Goal: Information Seeking & Learning: Learn about a topic

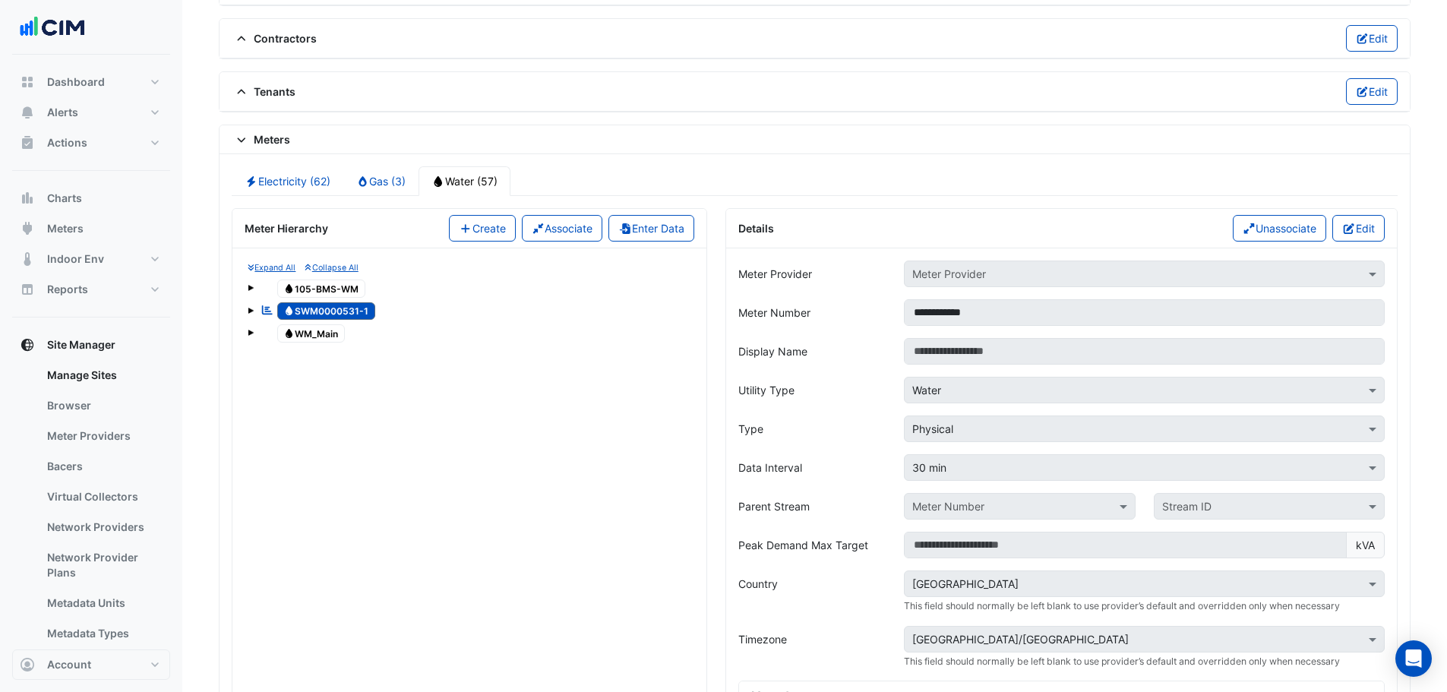
scroll to position [1224, 0]
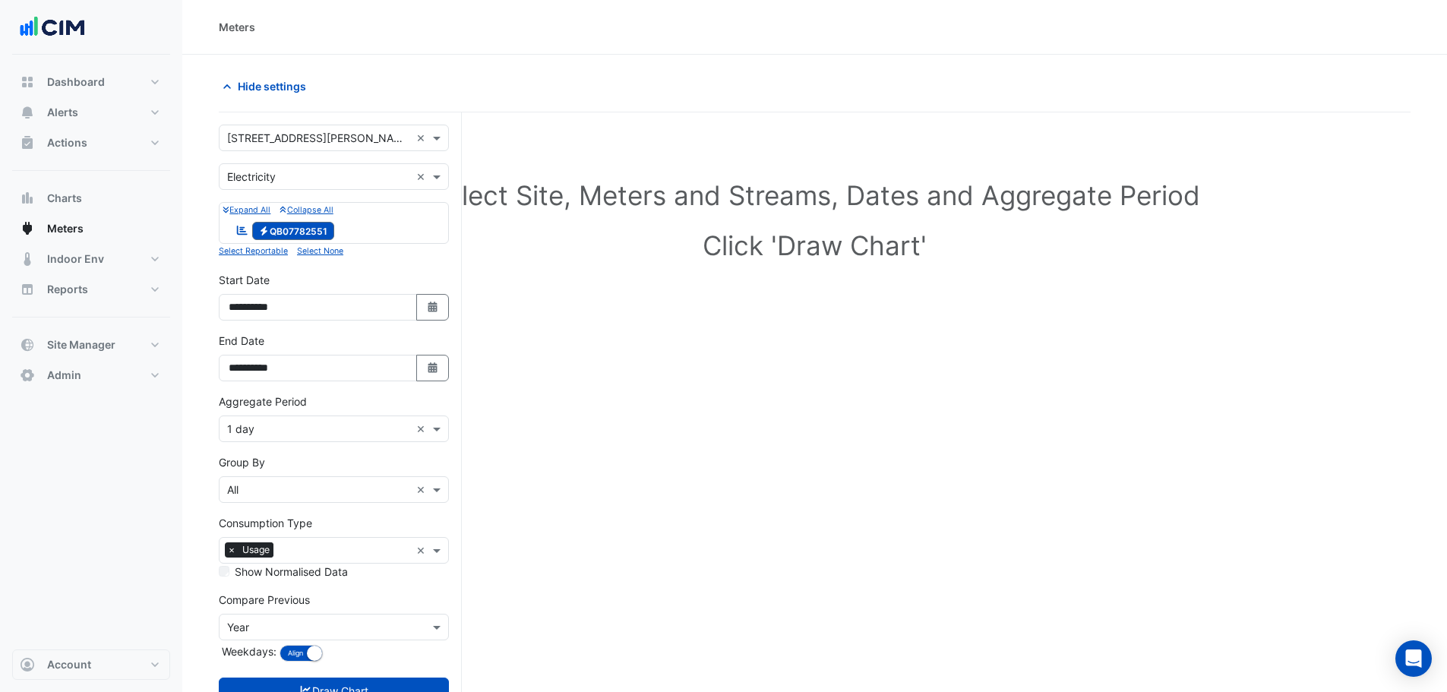
click at [271, 131] on input "text" at bounding box center [318, 139] width 183 height 16
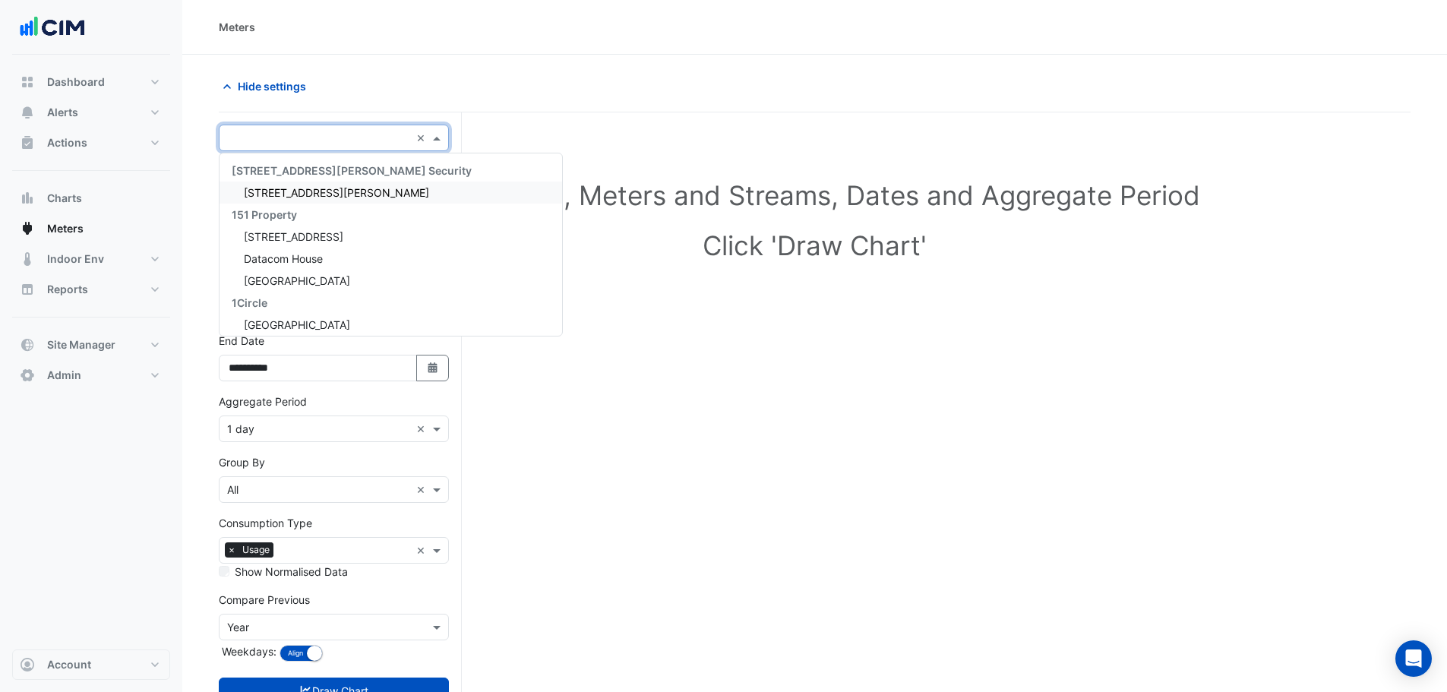
type input "*"
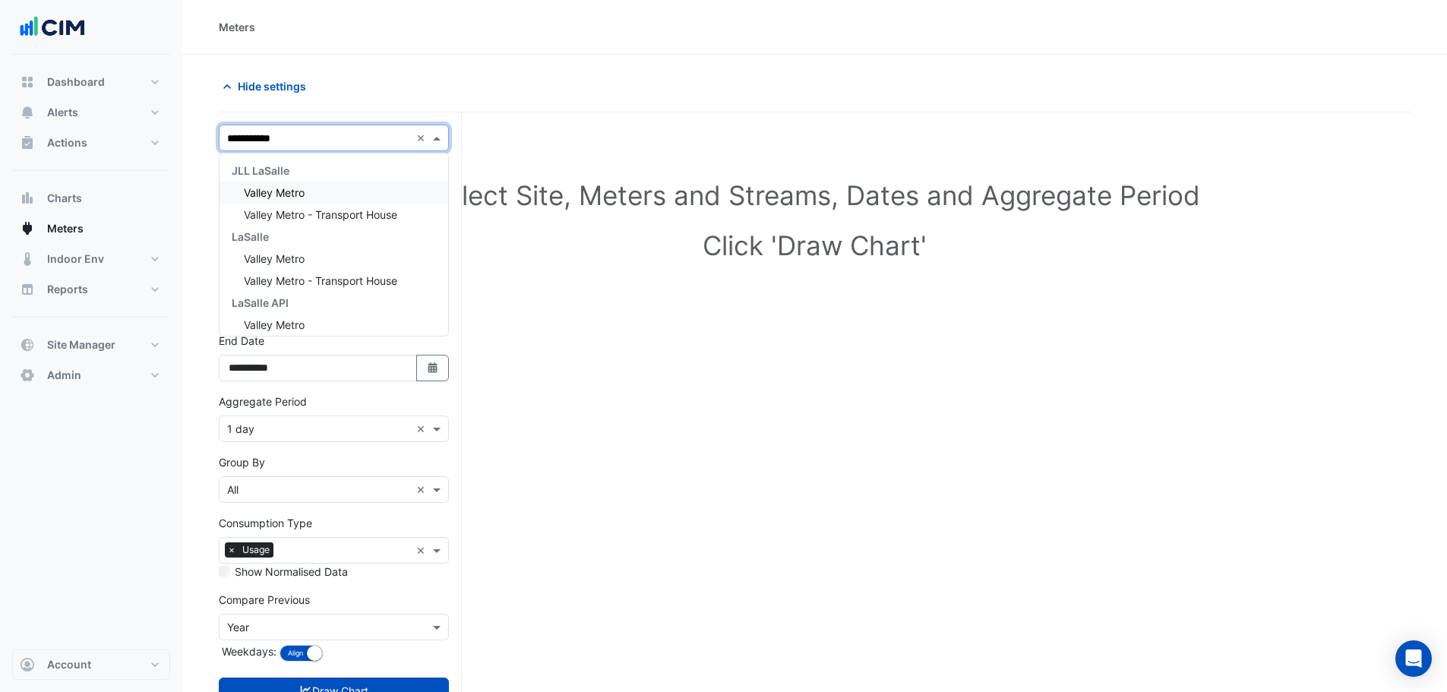
type input "**********"
click at [316, 189] on div "Valley Metro" at bounding box center [333, 192] width 229 height 22
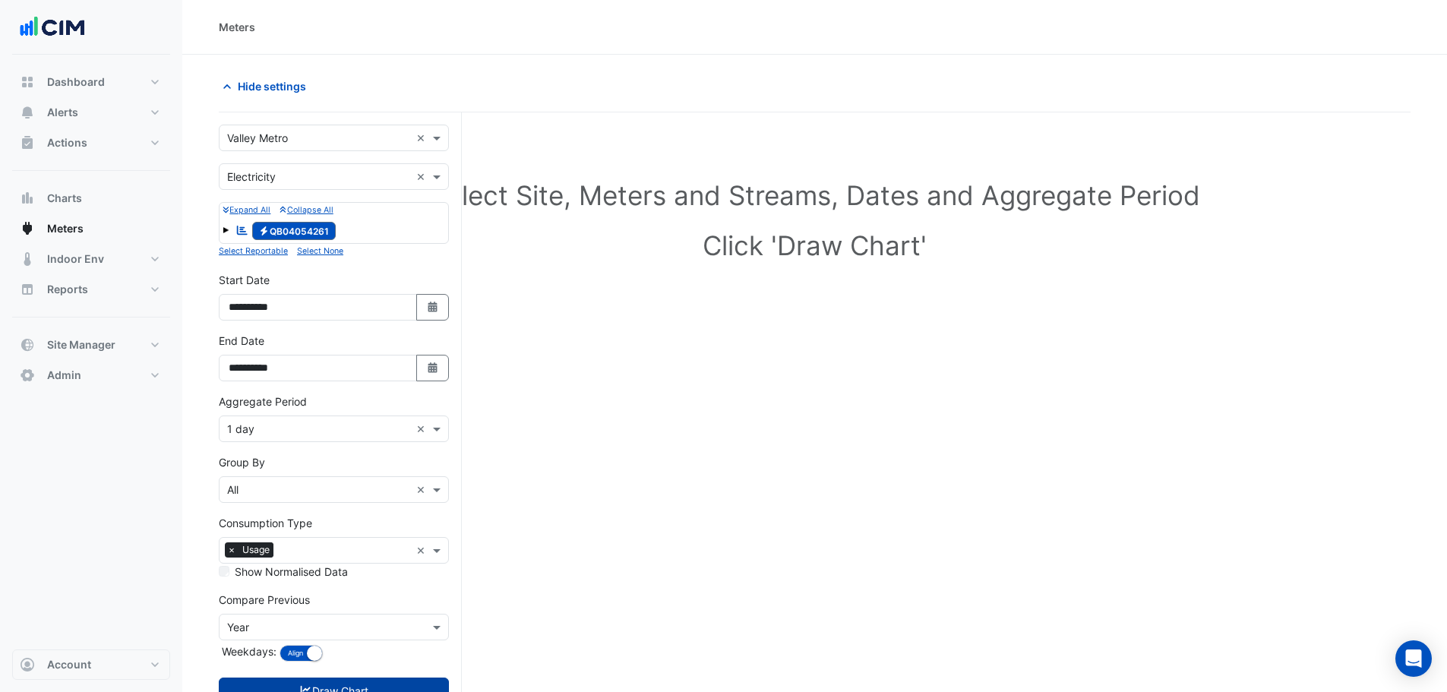
click at [368, 686] on button "Draw Chart" at bounding box center [334, 690] width 230 height 27
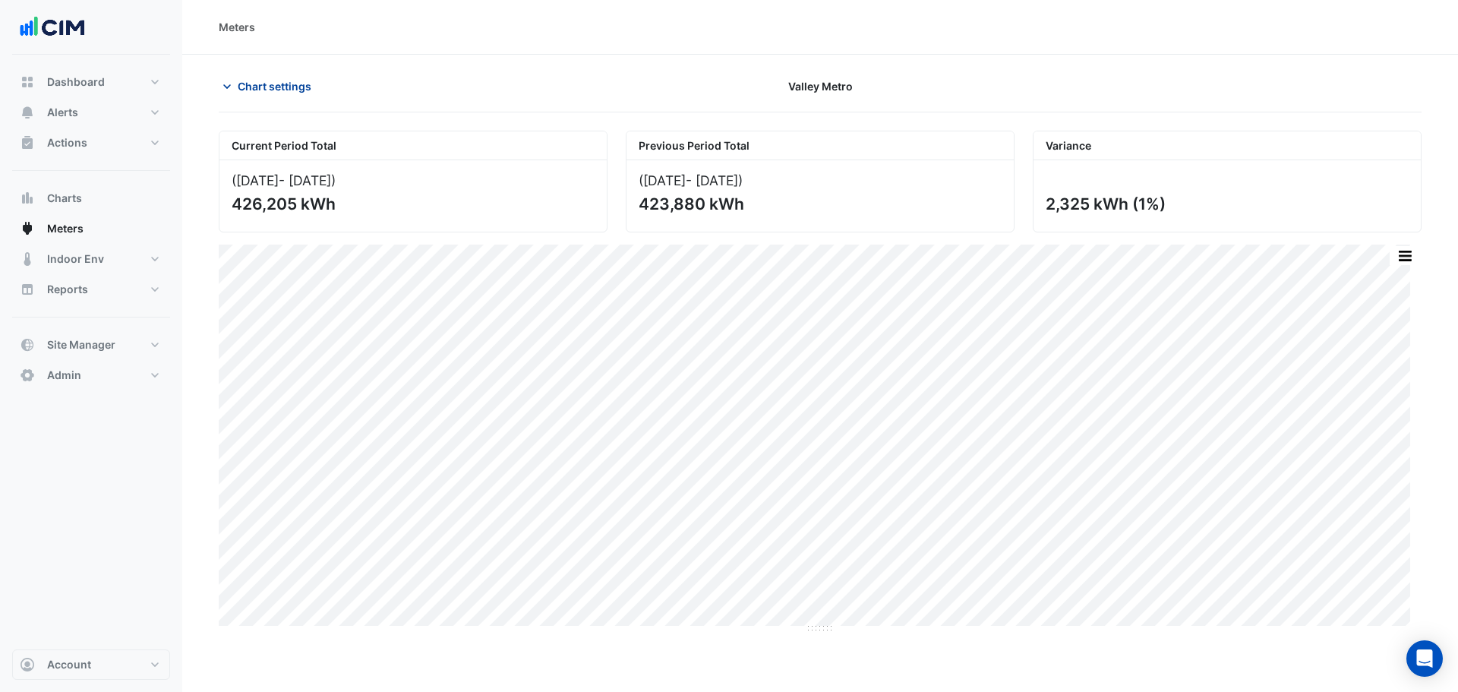
click at [304, 87] on span "Chart settings" at bounding box center [275, 86] width 74 height 16
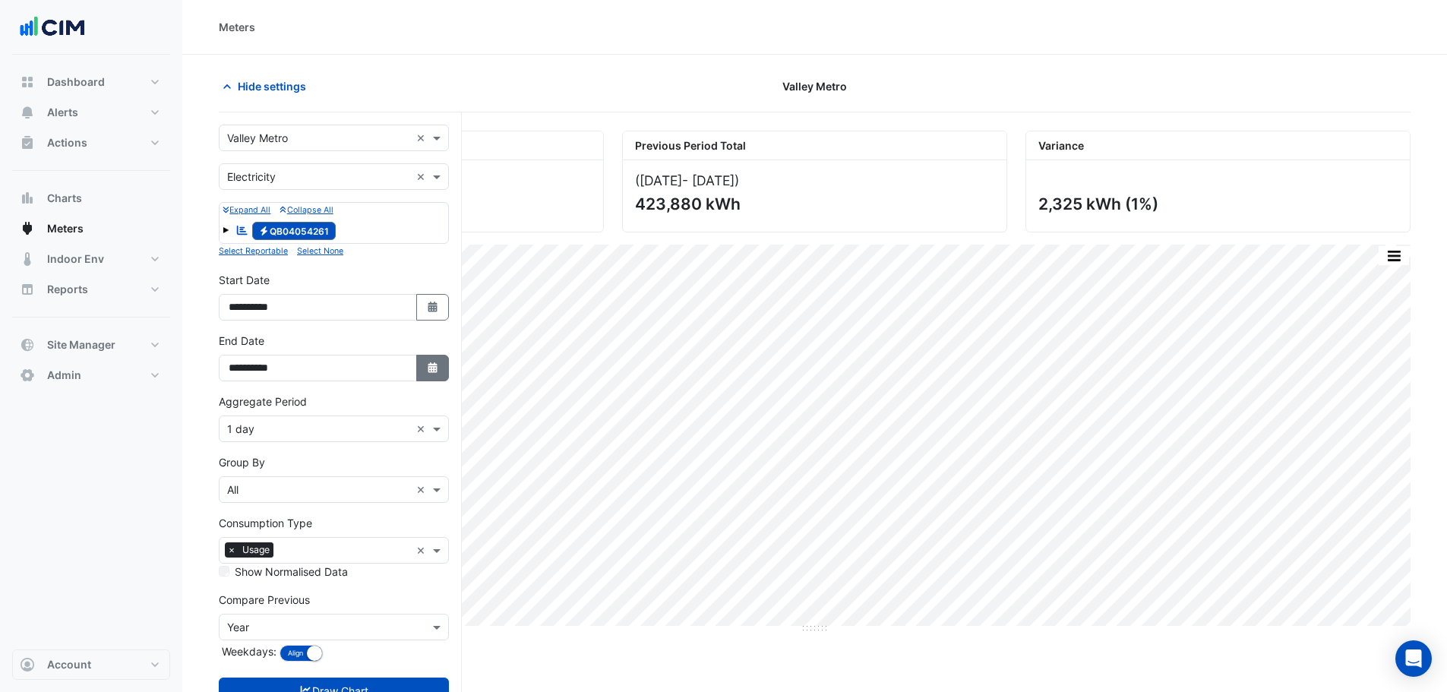
click at [436, 369] on icon "button" at bounding box center [432, 367] width 9 height 11
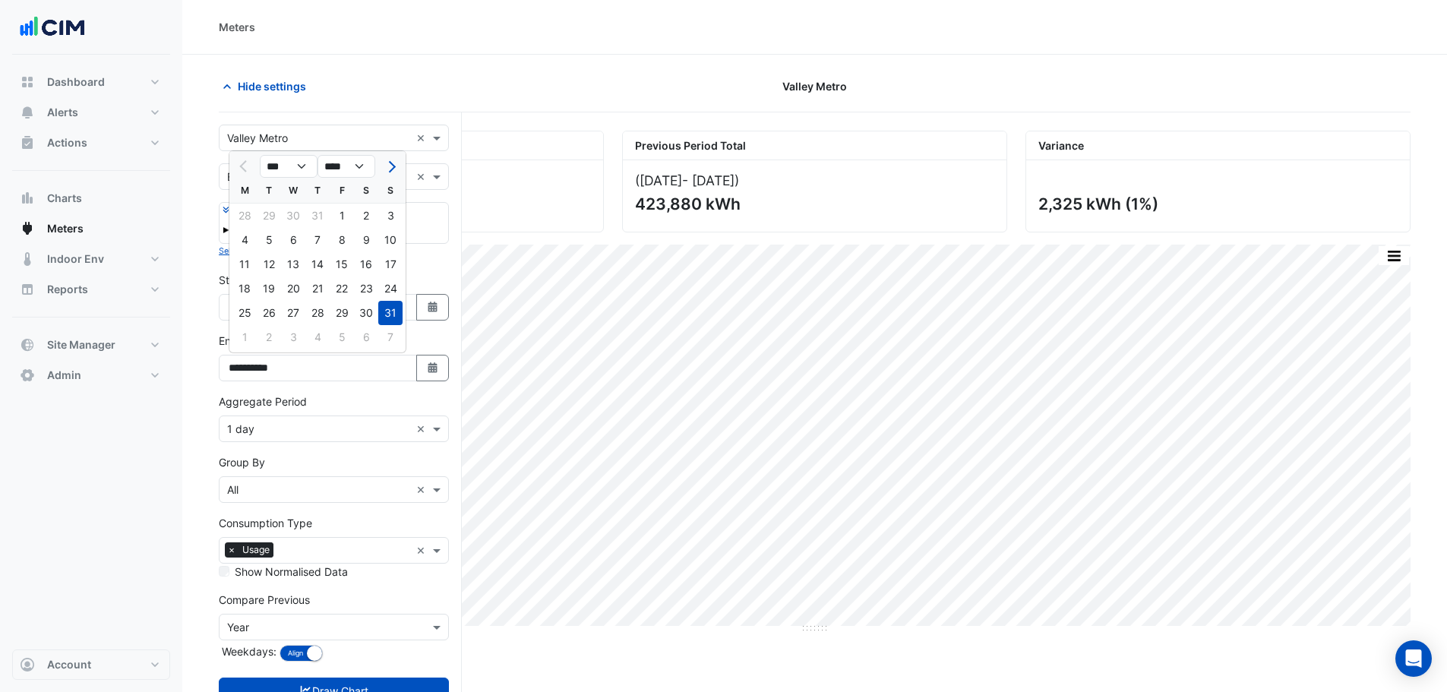
drag, startPoint x: 393, startPoint y: 169, endPoint x: 390, endPoint y: 188, distance: 18.6
click at [393, 169] on button "Next month" at bounding box center [390, 166] width 18 height 24
select select "*"
click at [394, 241] on div "14" at bounding box center [390, 240] width 24 height 24
type input "**********"
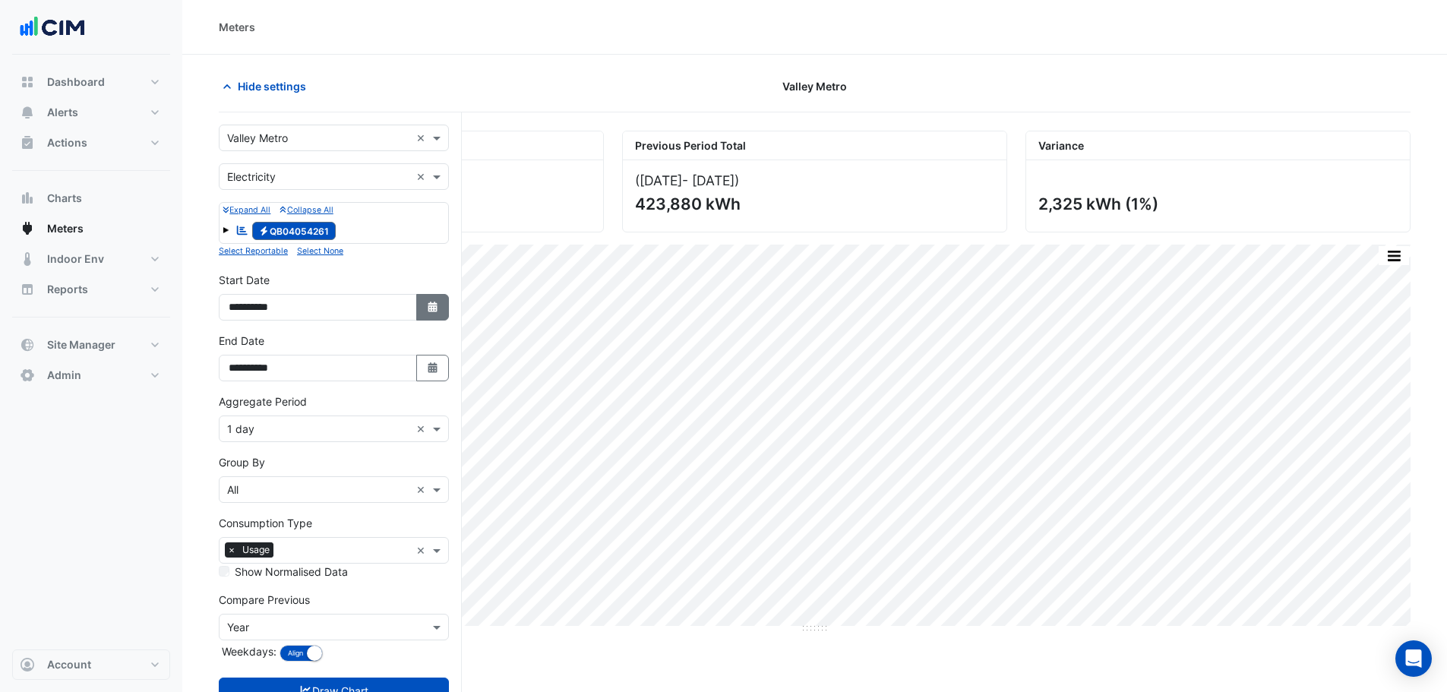
click at [438, 299] on button "Select Date" at bounding box center [432, 307] width 33 height 27
select select "*"
select select "****"
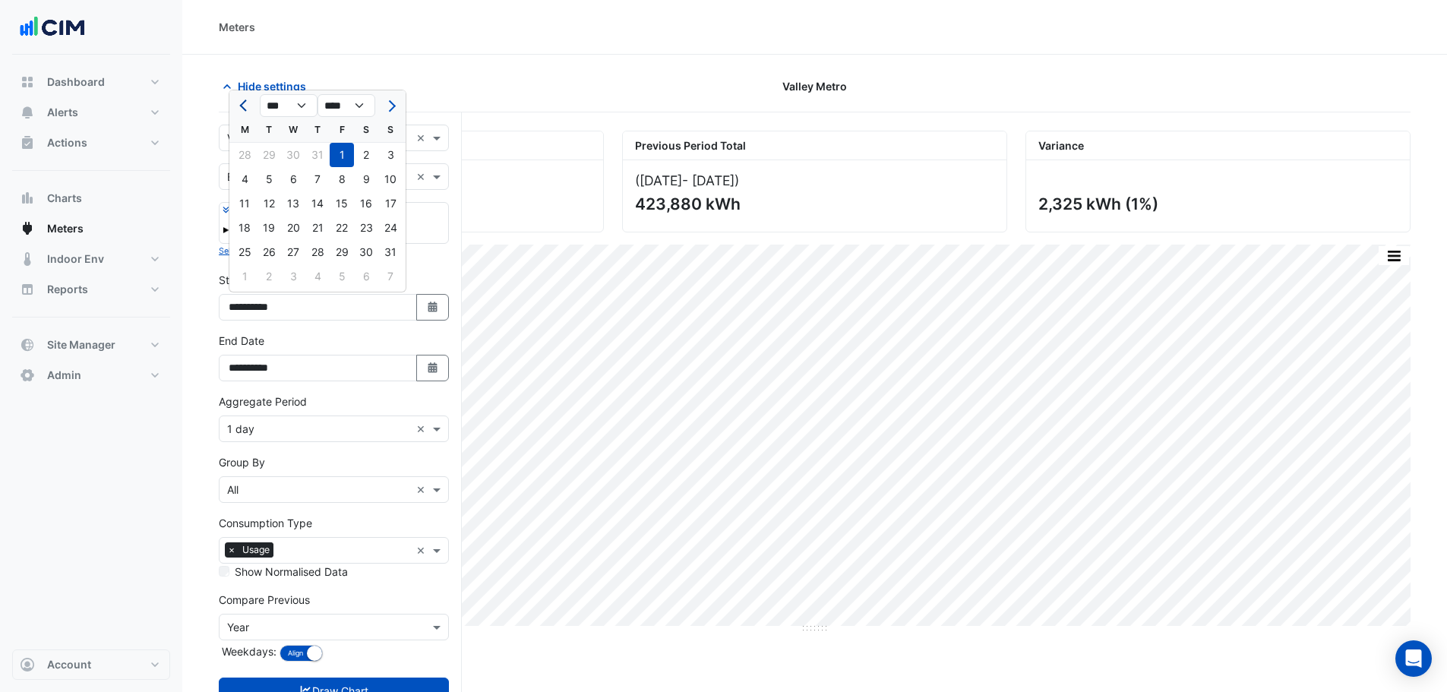
click at [244, 100] on button "Previous month" at bounding box center [244, 105] width 18 height 24
select select "*"
click at [264, 161] on div "1" at bounding box center [269, 155] width 24 height 24
type input "**********"
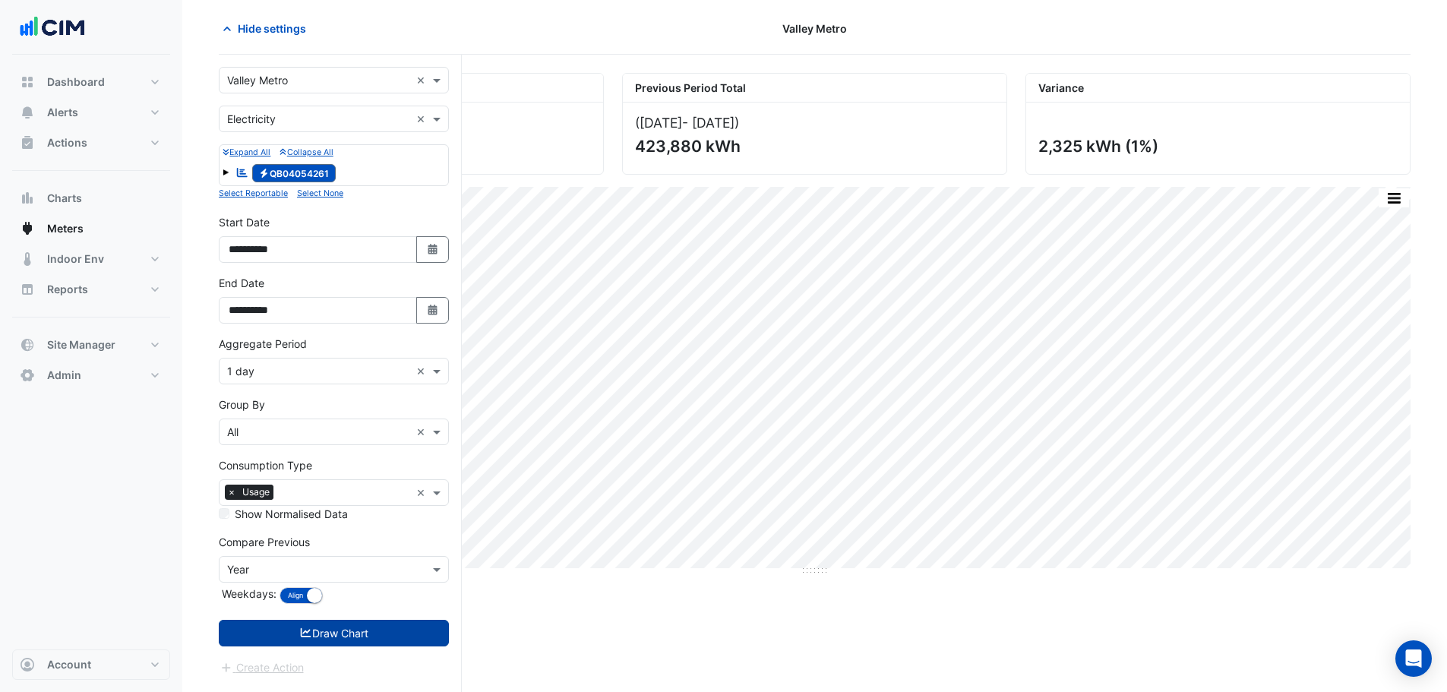
click at [388, 630] on button "Draw Chart" at bounding box center [334, 633] width 230 height 27
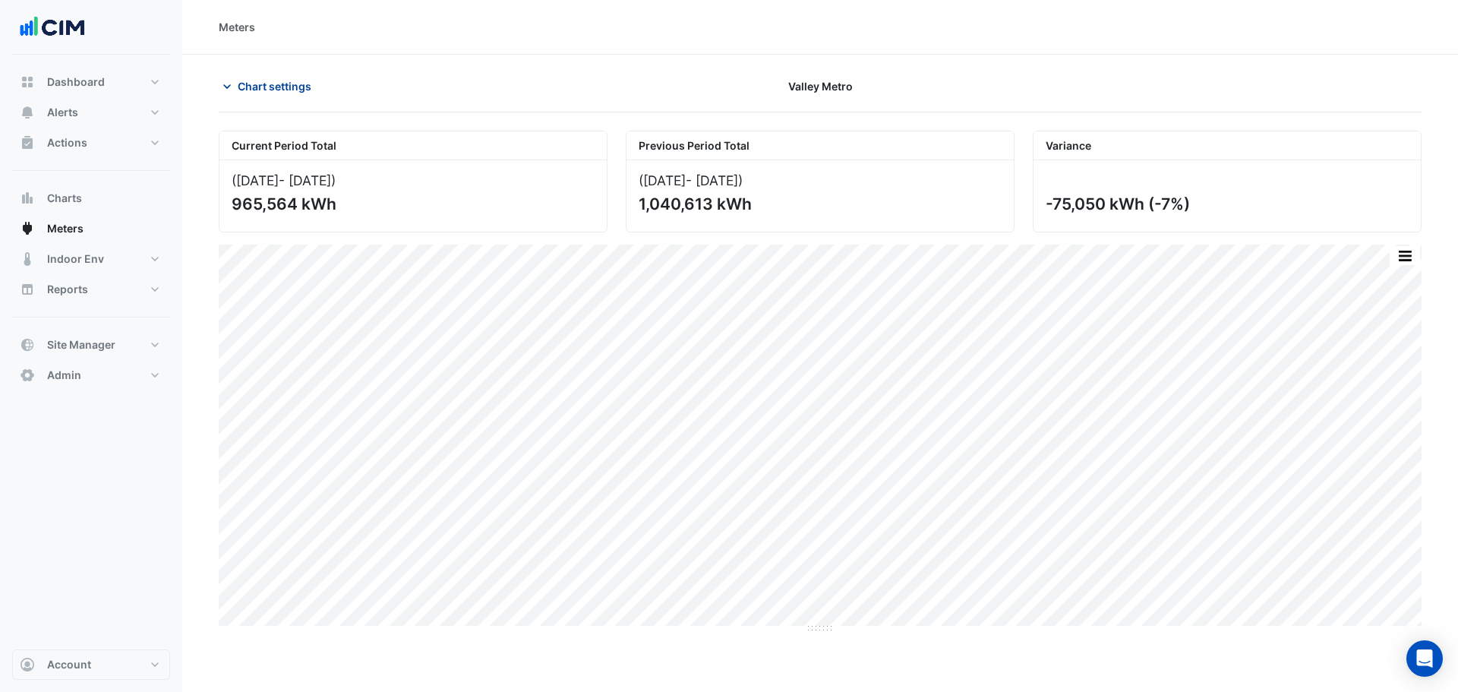
click at [282, 87] on span "Chart settings" at bounding box center [275, 86] width 74 height 16
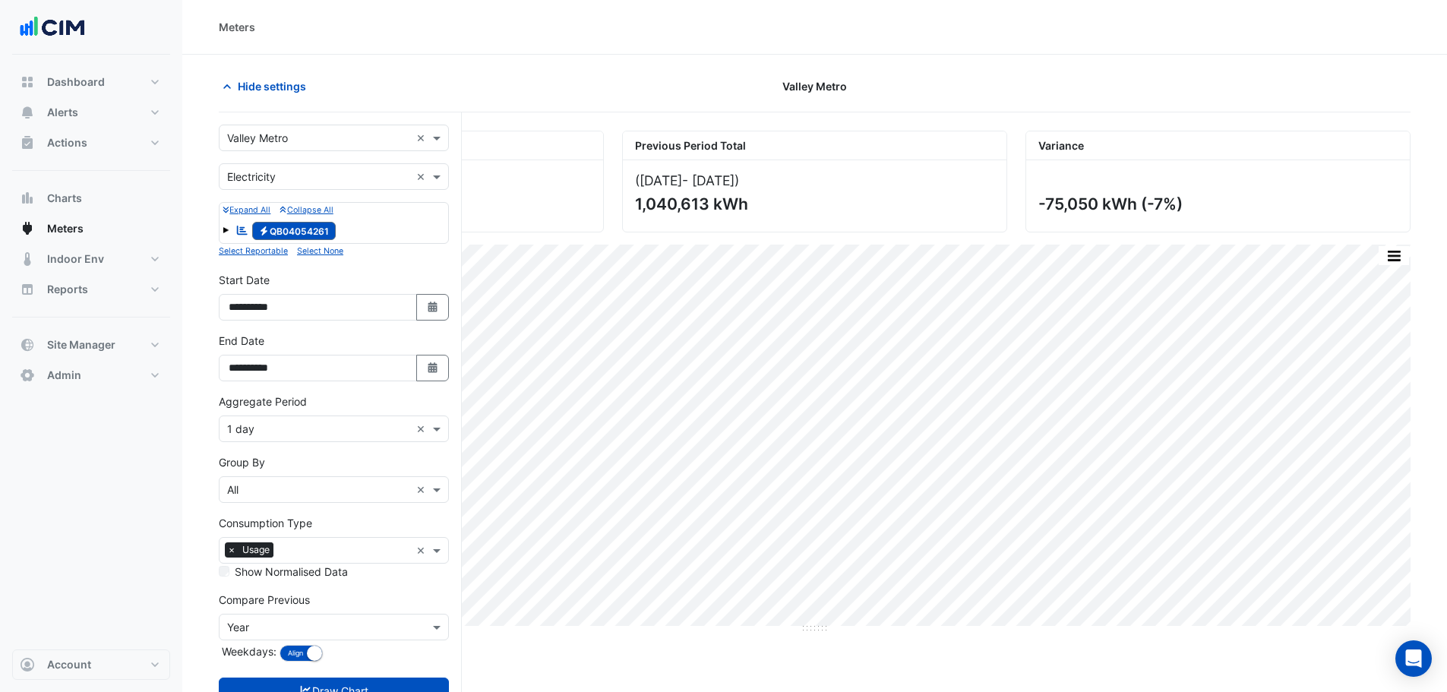
click at [252, 626] on input "text" at bounding box center [318, 628] width 183 height 16
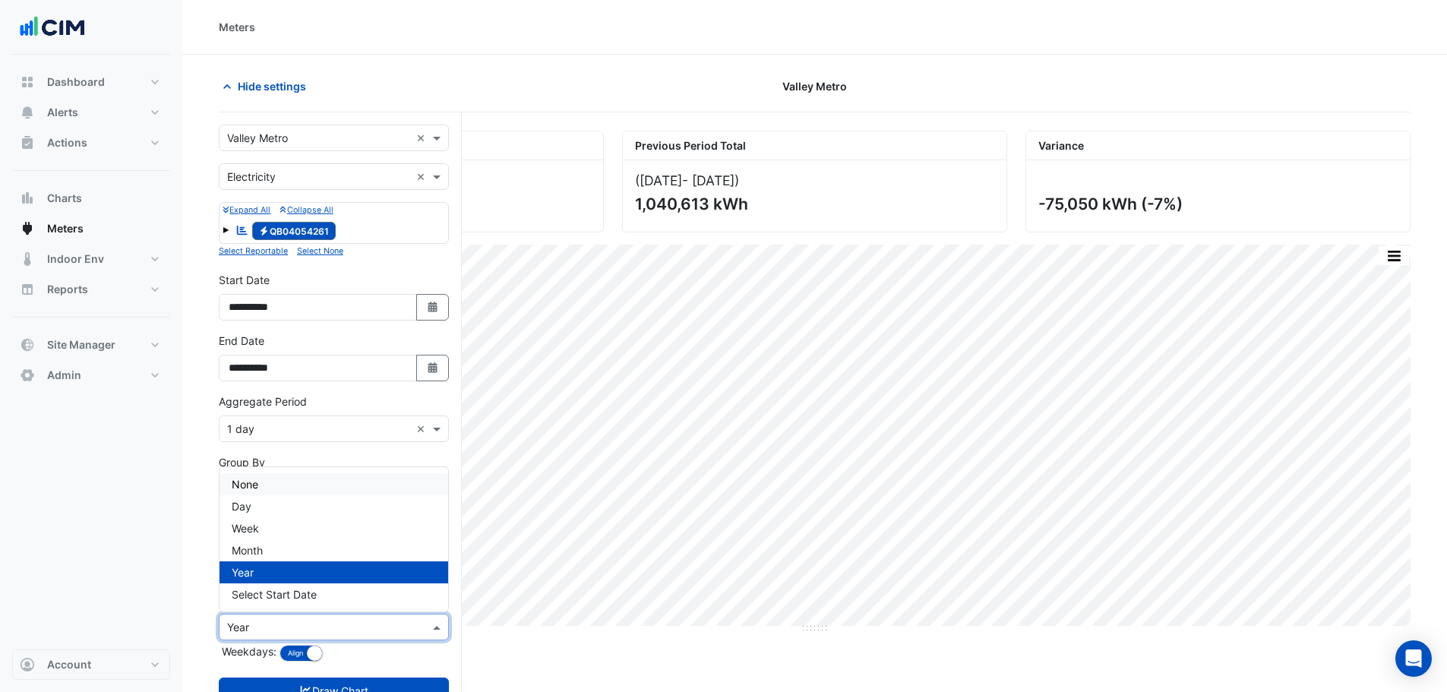
click at [260, 482] on div "None" at bounding box center [333, 484] width 229 height 22
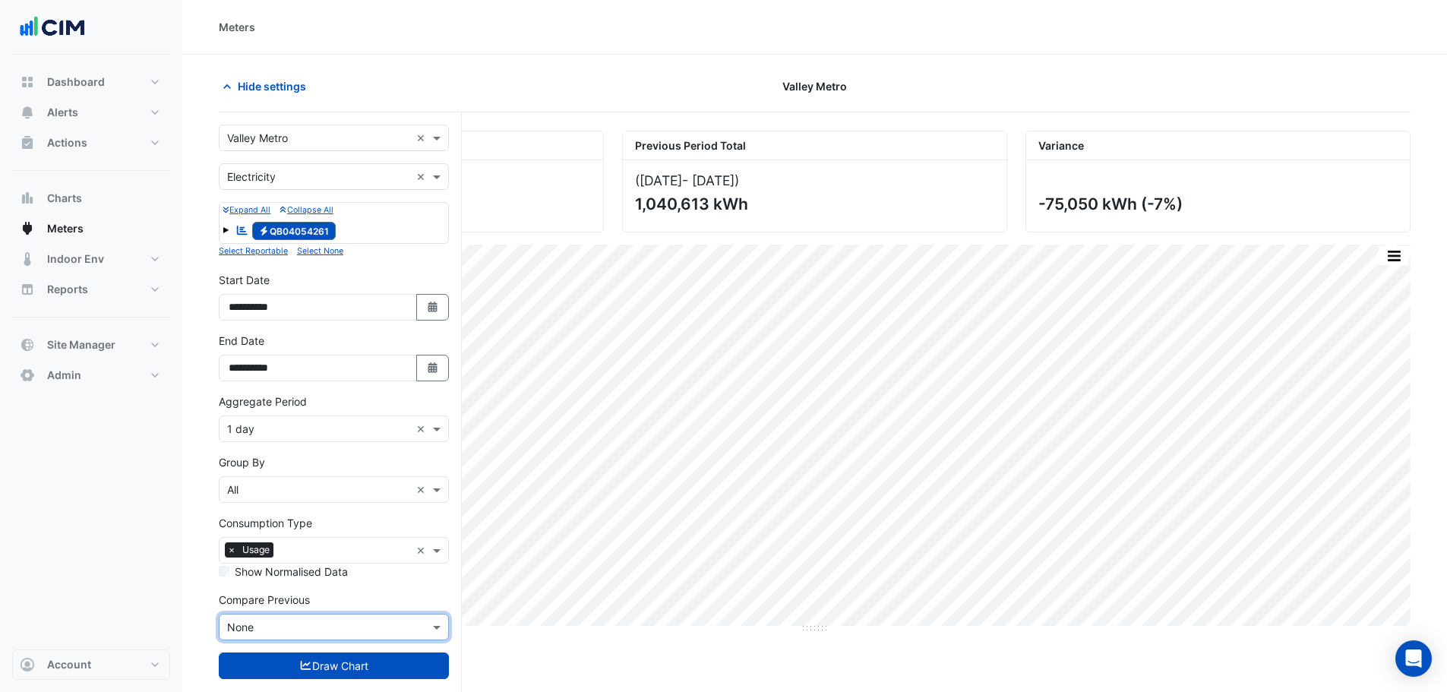
click at [264, 495] on input "text" at bounding box center [318, 490] width 183 height 16
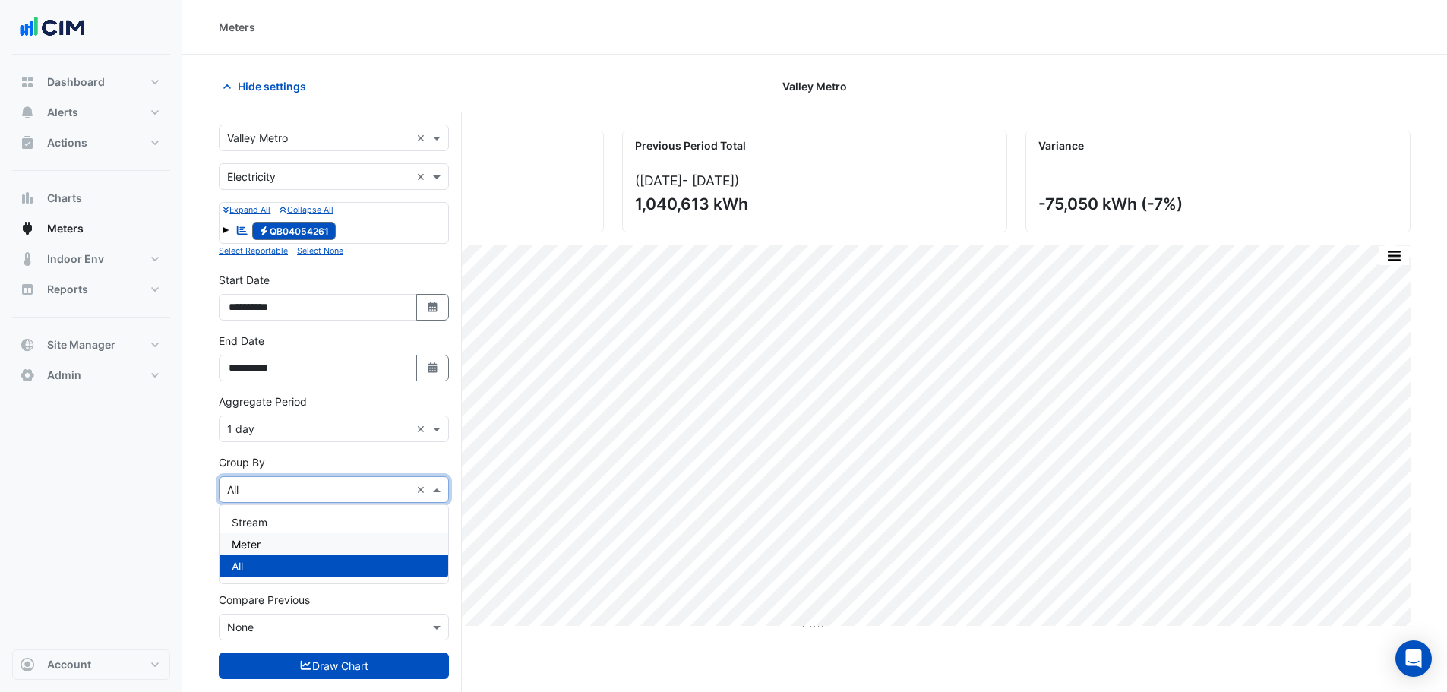
click at [270, 548] on div "Meter" at bounding box center [333, 544] width 229 height 22
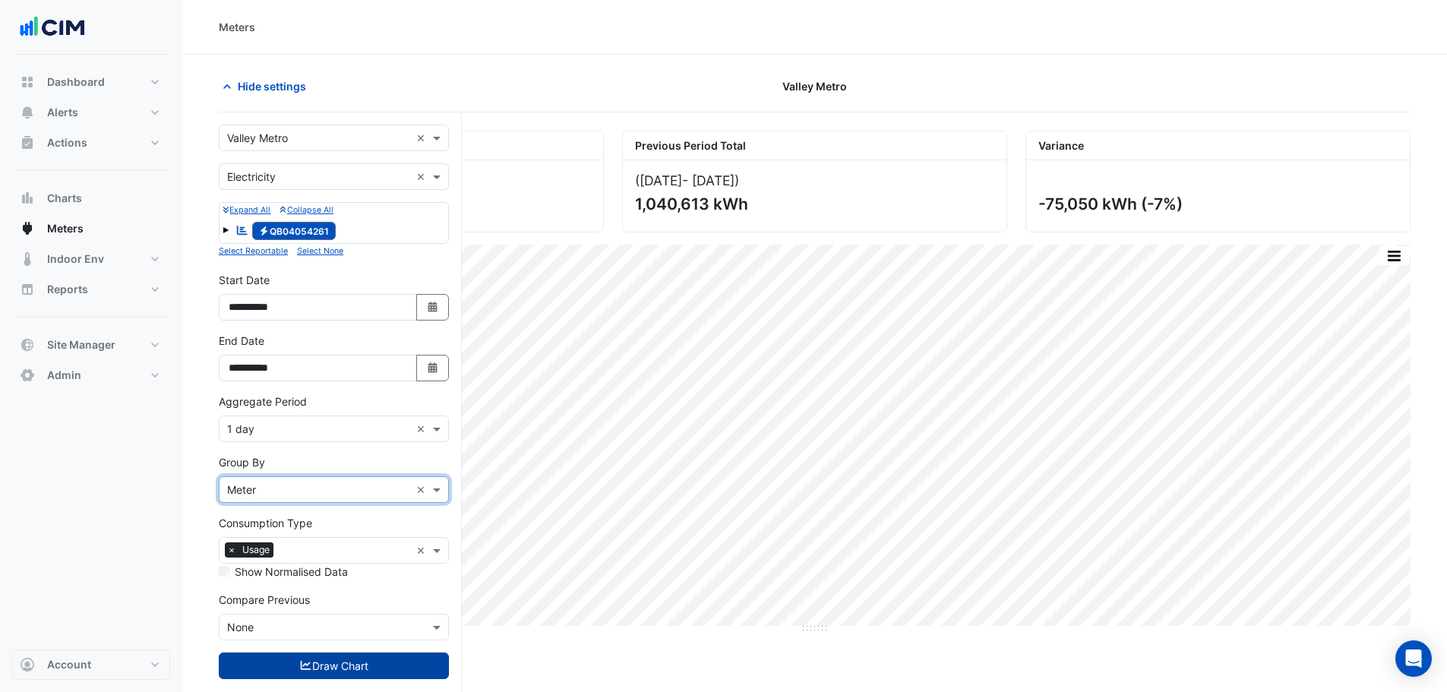
click at [316, 668] on button "Draw Chart" at bounding box center [334, 665] width 230 height 27
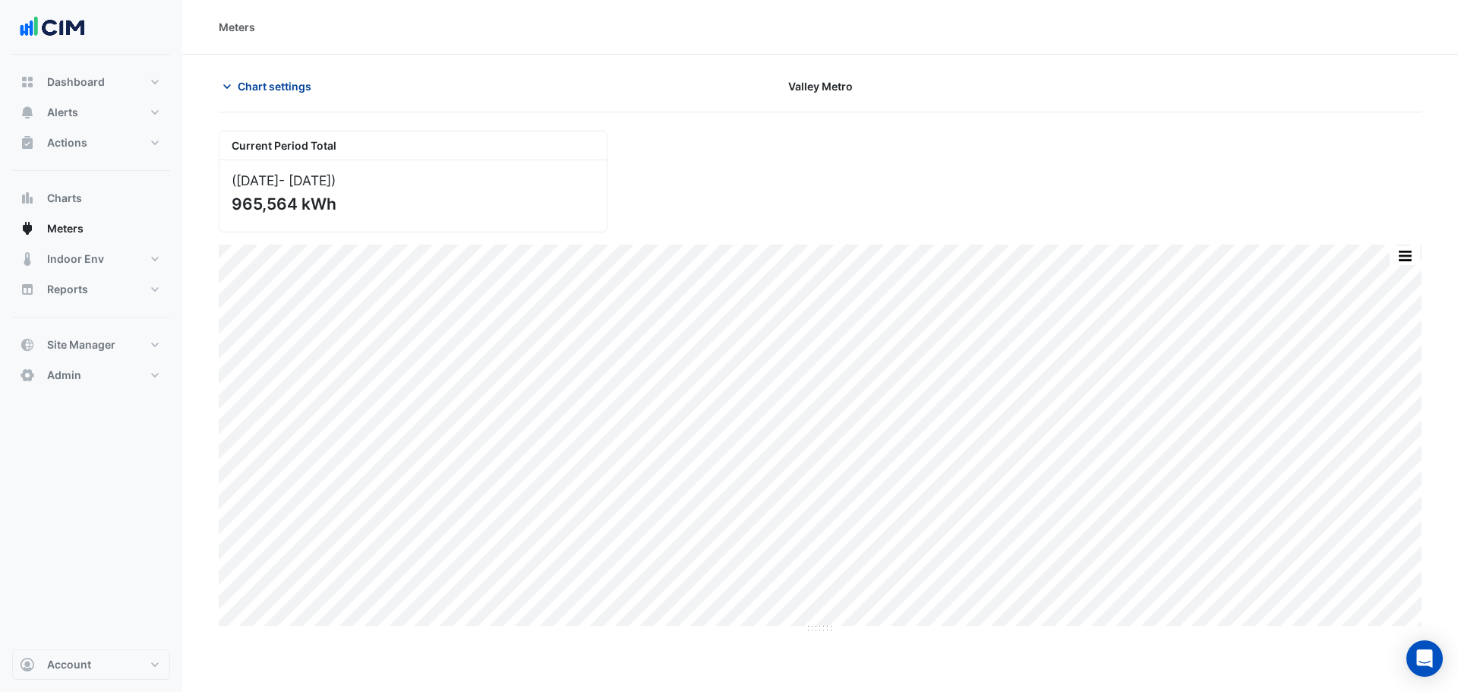
click at [286, 79] on button "Chart settings" at bounding box center [270, 86] width 103 height 27
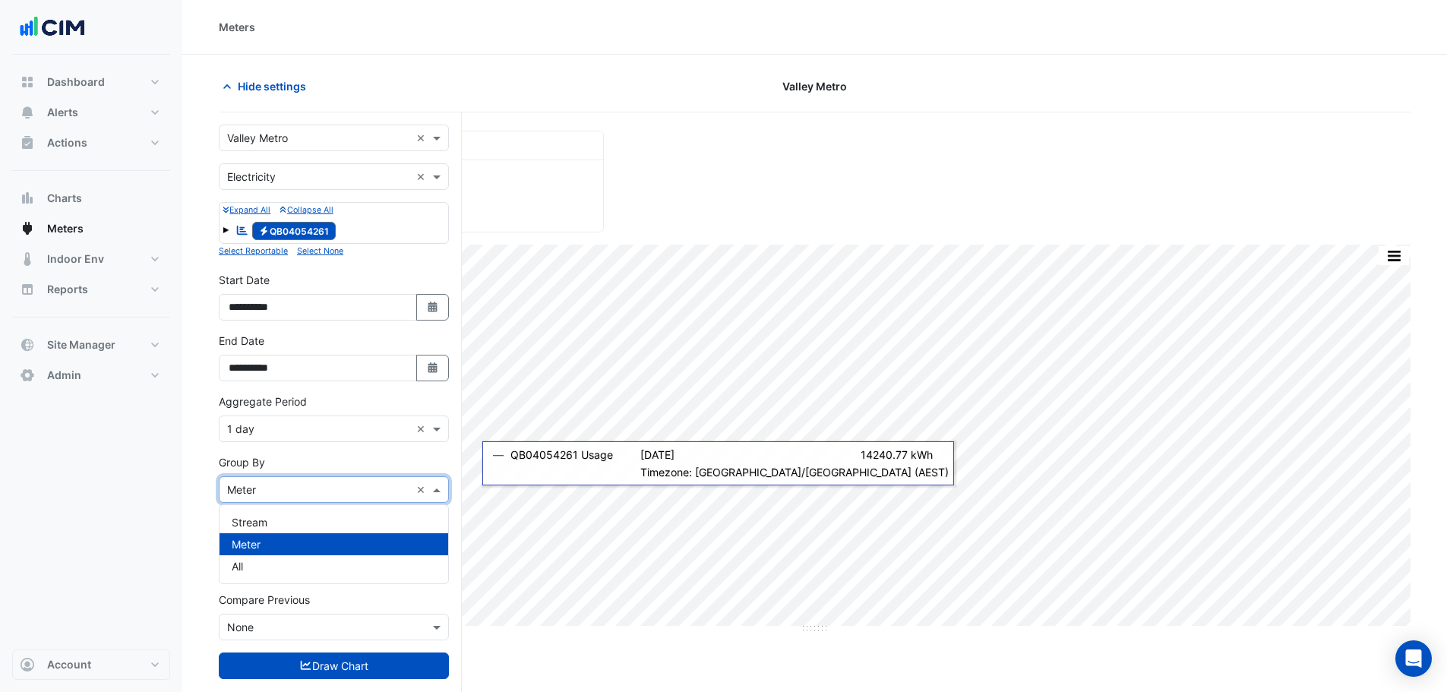
click at [301, 500] on div "Group By × Meter ×" at bounding box center [334, 489] width 230 height 27
click at [303, 524] on div "Stream" at bounding box center [333, 522] width 229 height 22
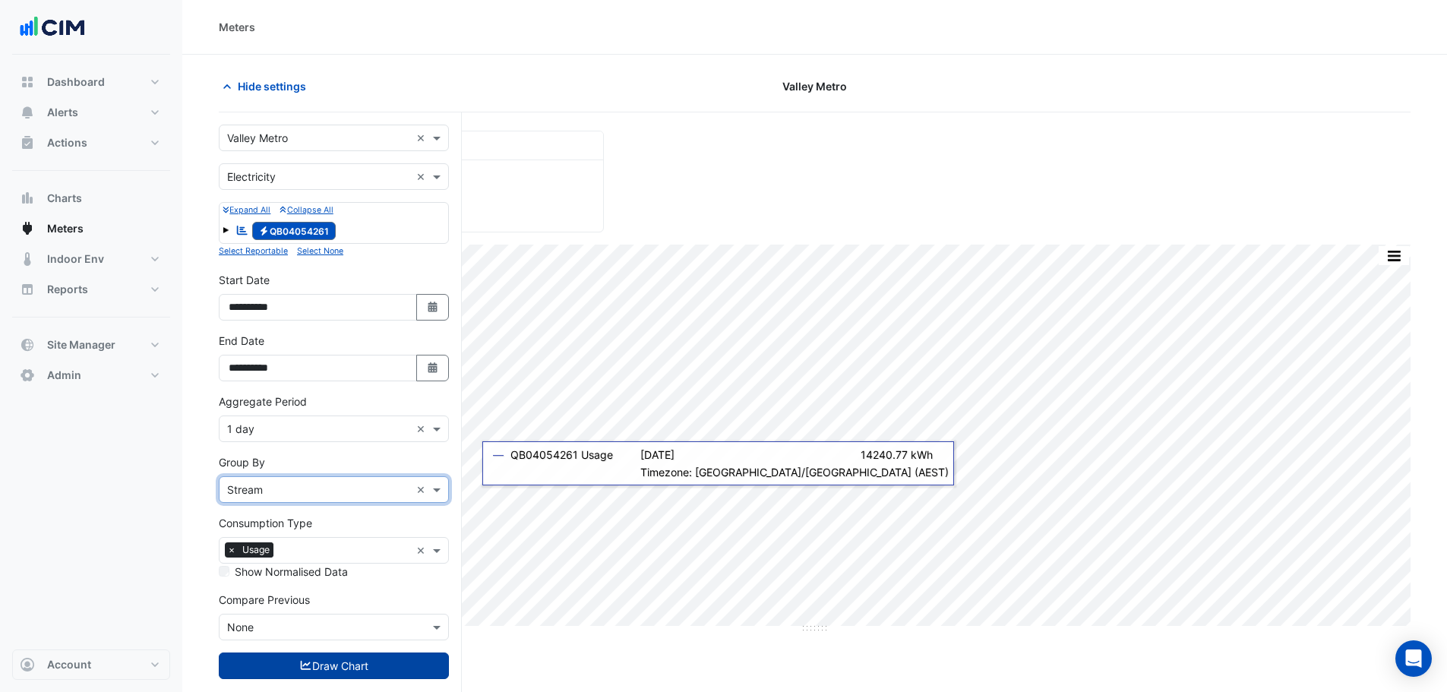
click at [357, 659] on button "Draw Chart" at bounding box center [334, 665] width 230 height 27
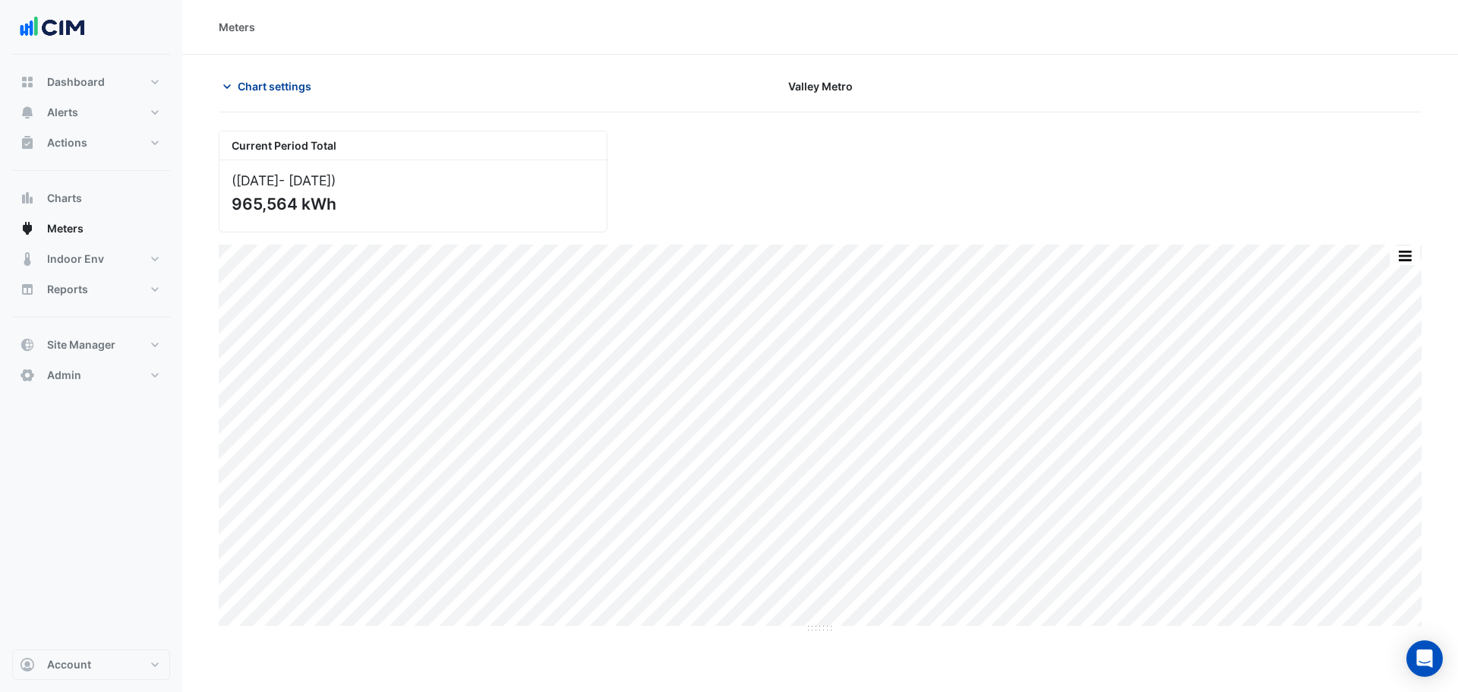
click at [301, 98] on button "Chart settings" at bounding box center [270, 86] width 103 height 27
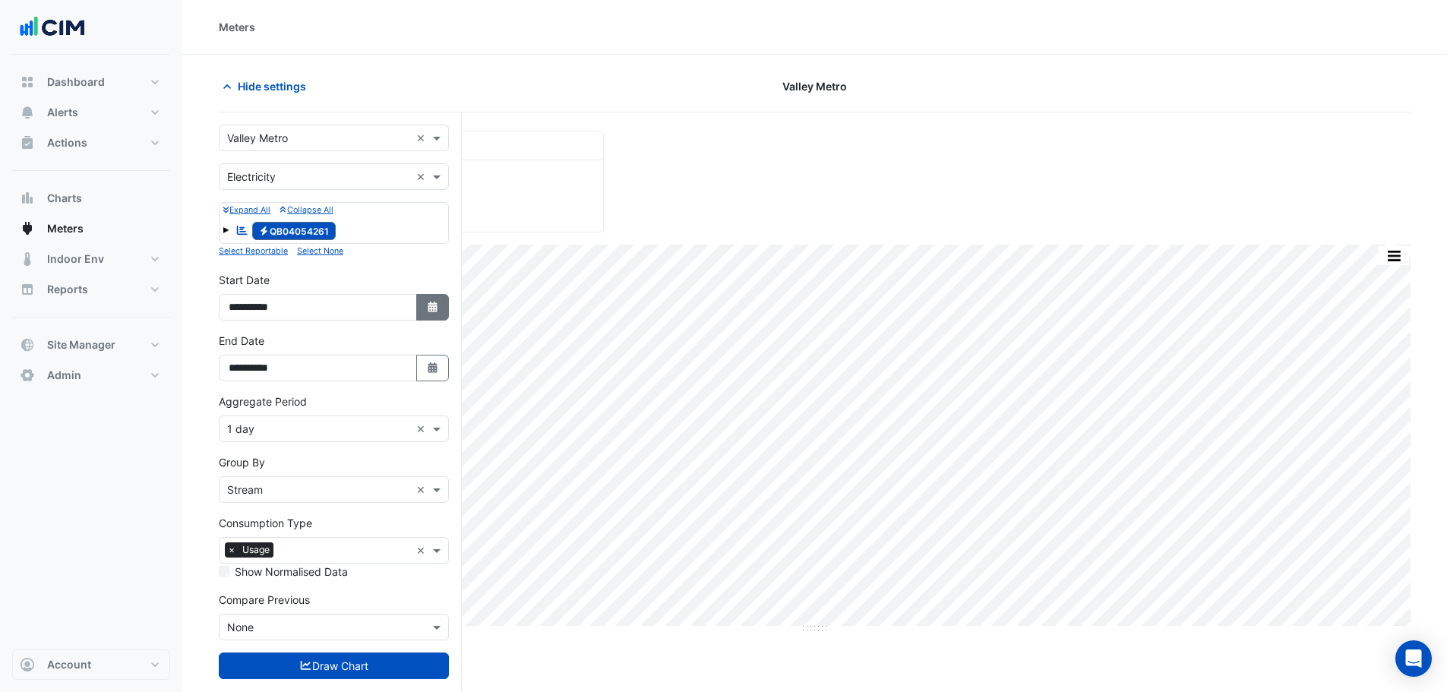
click at [430, 306] on icon "button" at bounding box center [432, 306] width 9 height 11
select select "*"
select select "****"
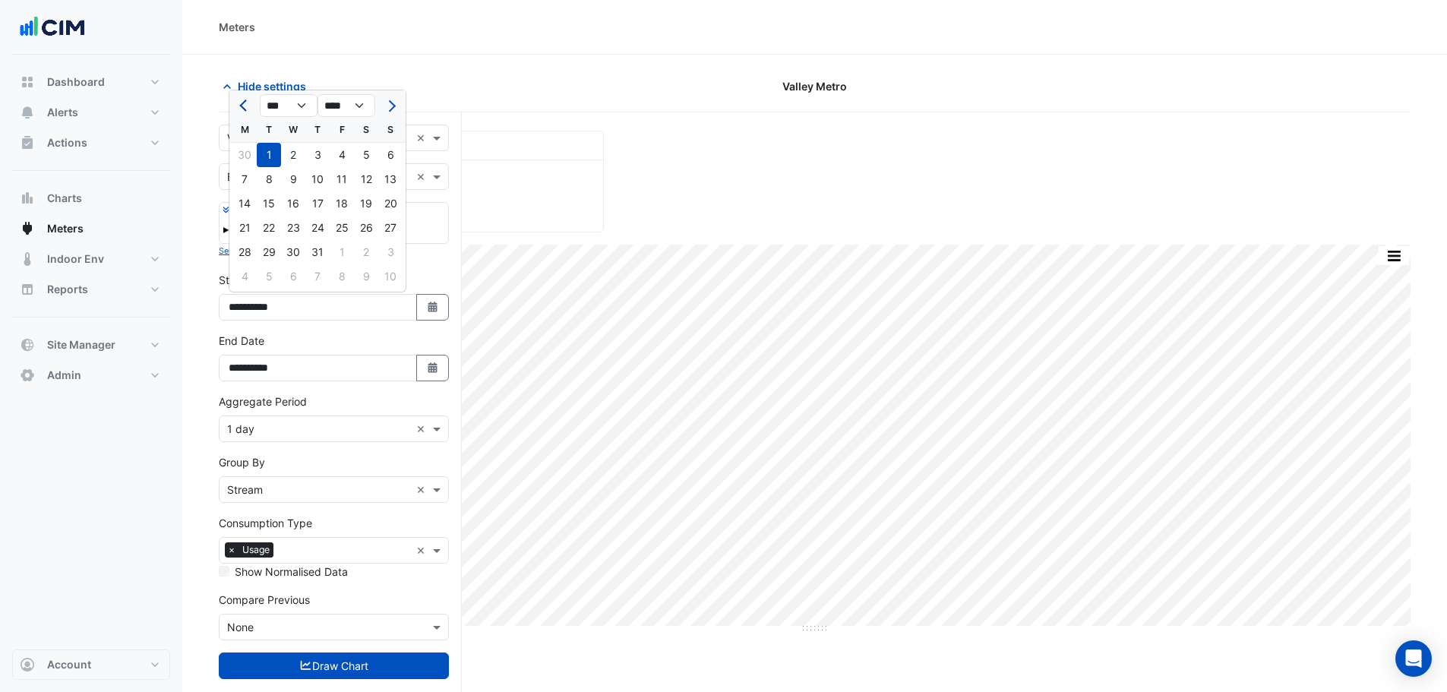
click at [248, 105] on span "Previous month" at bounding box center [244, 105] width 11 height 11
select select "*"
click at [387, 156] on div "1" at bounding box center [390, 155] width 24 height 24
type input "**********"
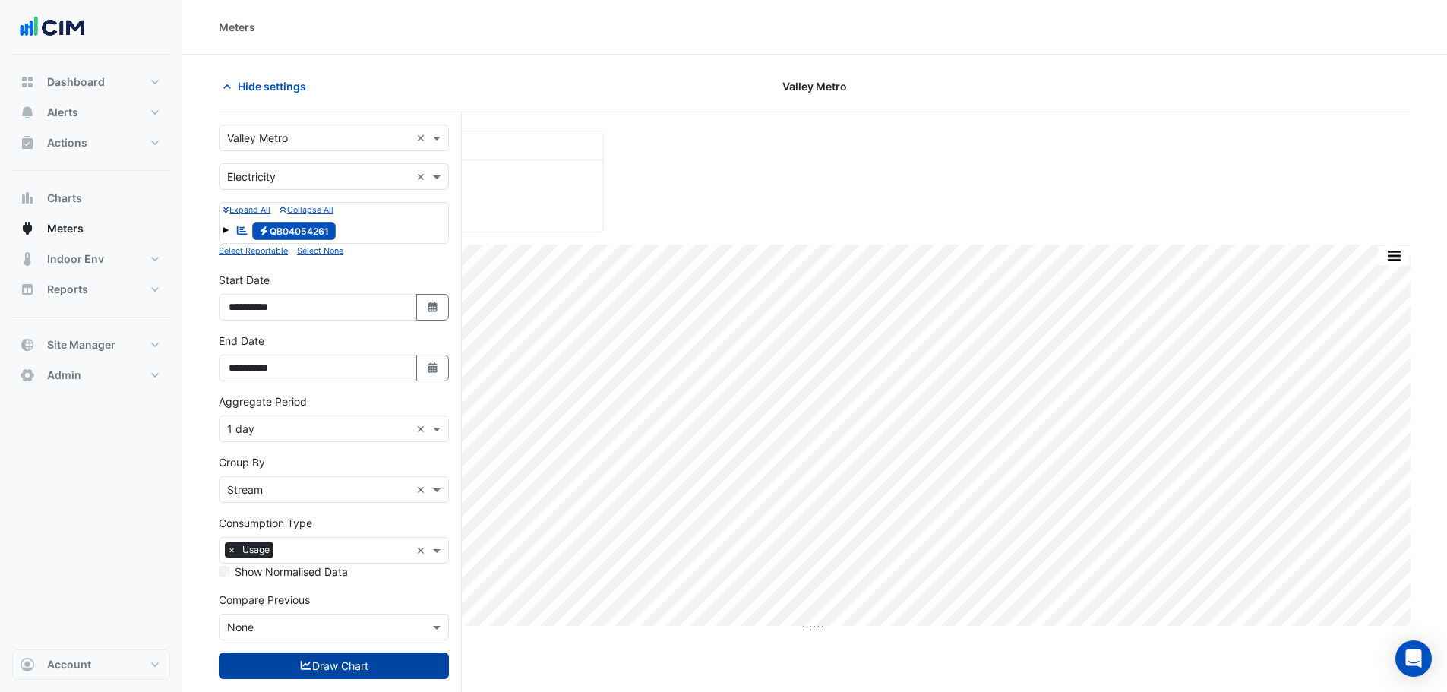
click at [423, 666] on button "Draw Chart" at bounding box center [334, 665] width 230 height 27
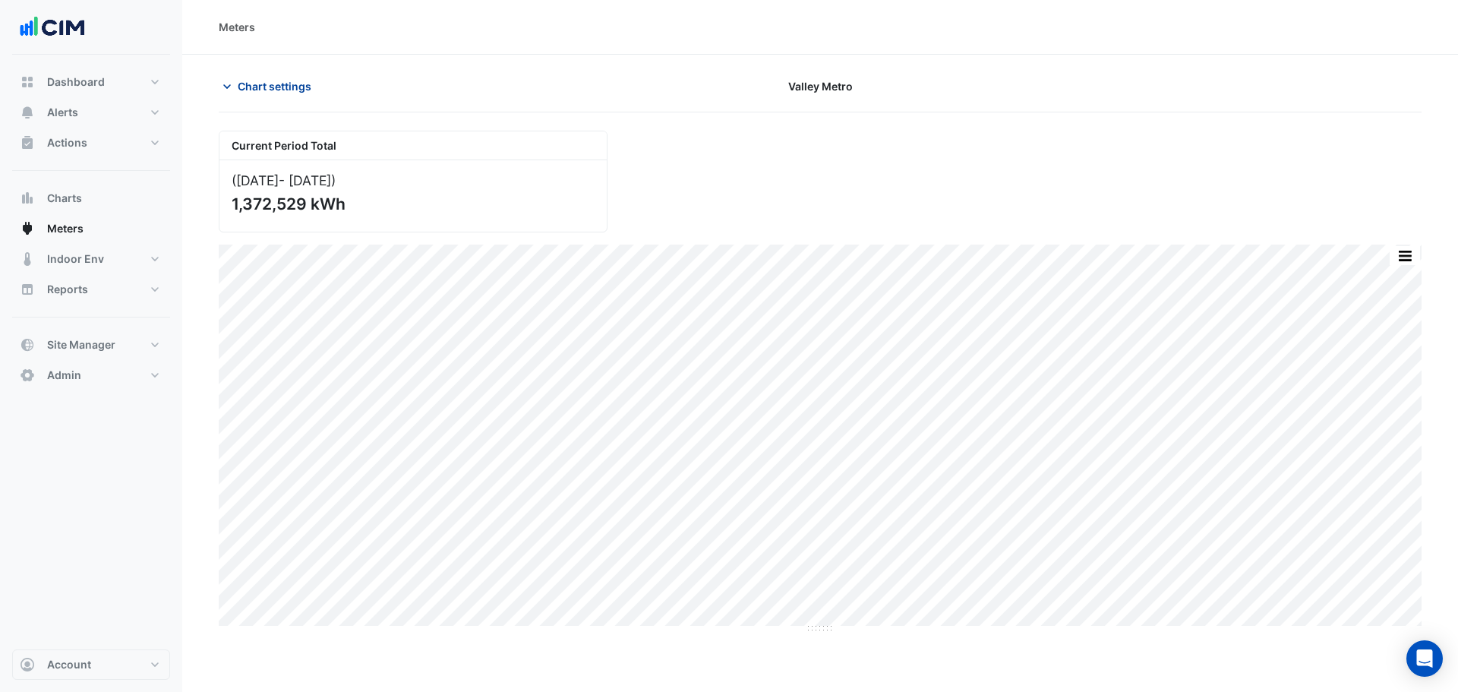
click at [295, 84] on span "Chart settings" at bounding box center [275, 86] width 74 height 16
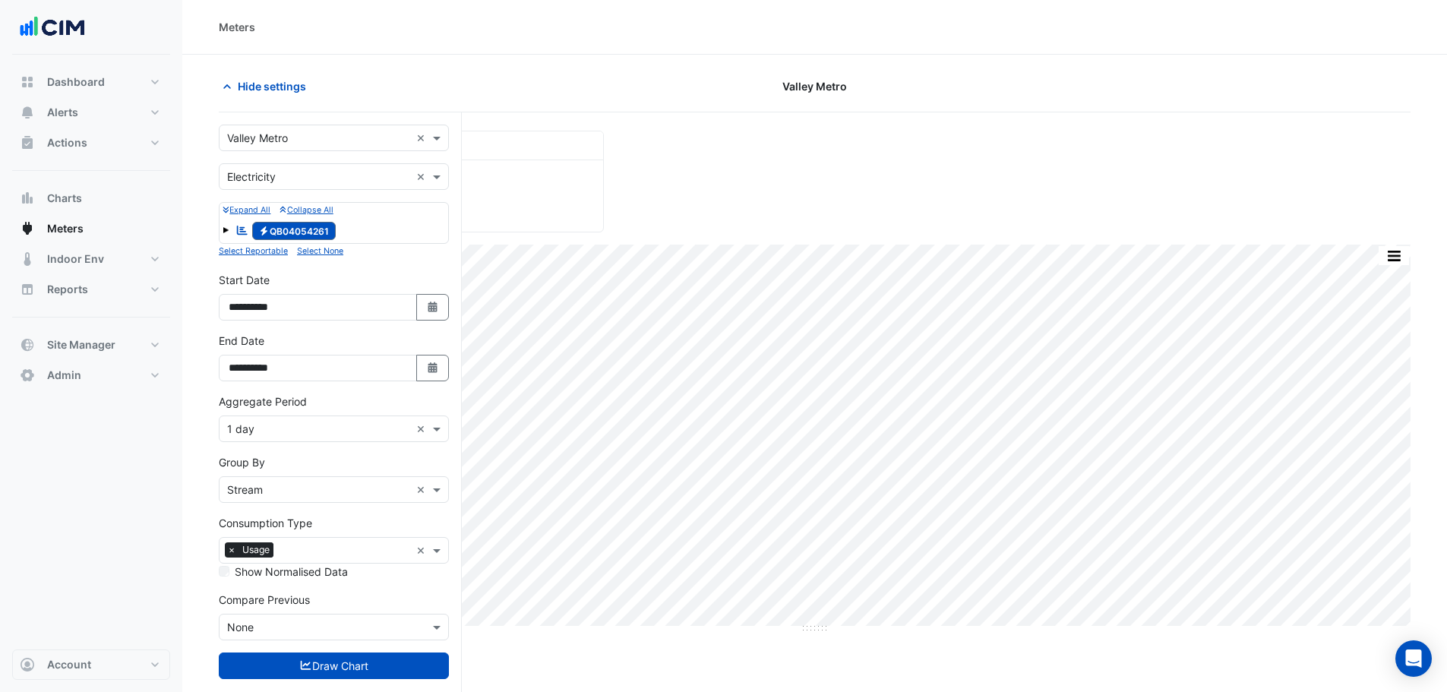
click at [301, 147] on div "Select a Site × Valley Metro ×" at bounding box center [334, 138] width 230 height 27
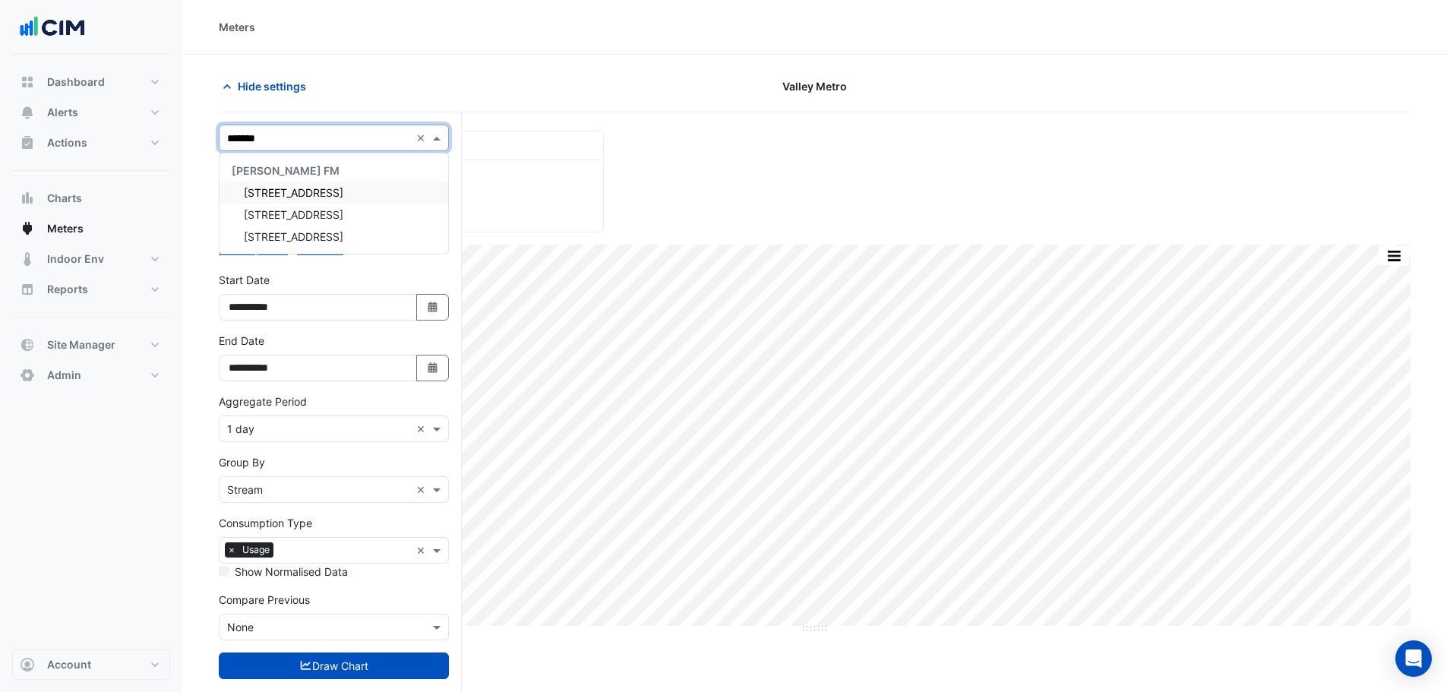
type input "********"
click at [318, 188] on span "200 Creek Street" at bounding box center [293, 192] width 99 height 13
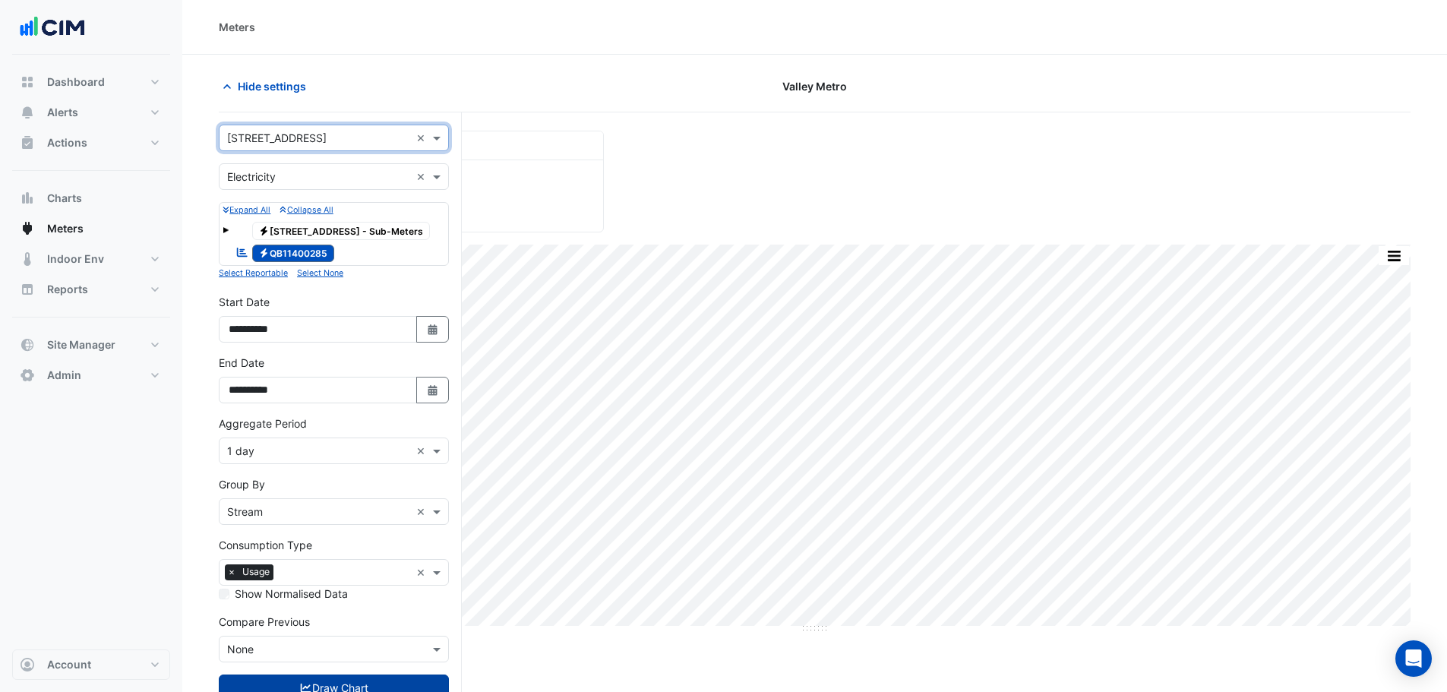
click at [348, 687] on button "Draw Chart" at bounding box center [334, 687] width 230 height 27
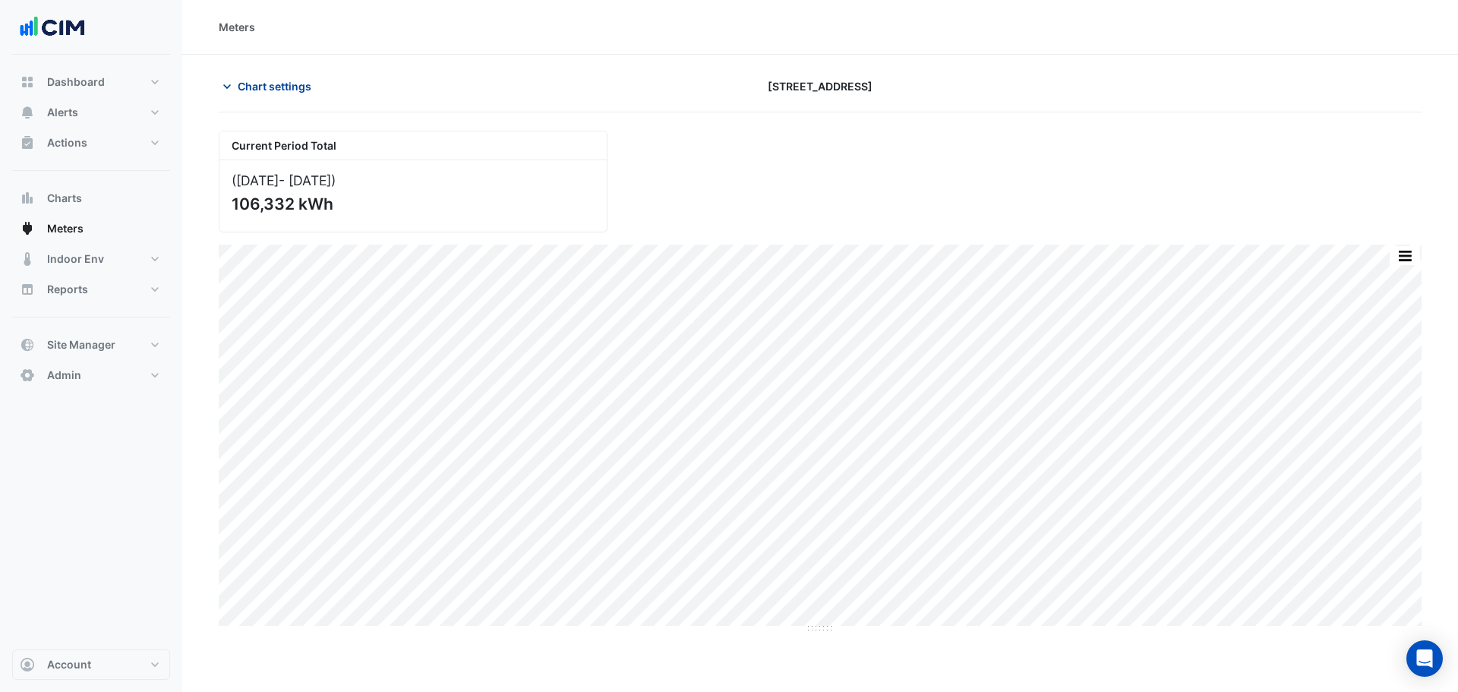
click at [290, 80] on span "Chart settings" at bounding box center [275, 86] width 74 height 16
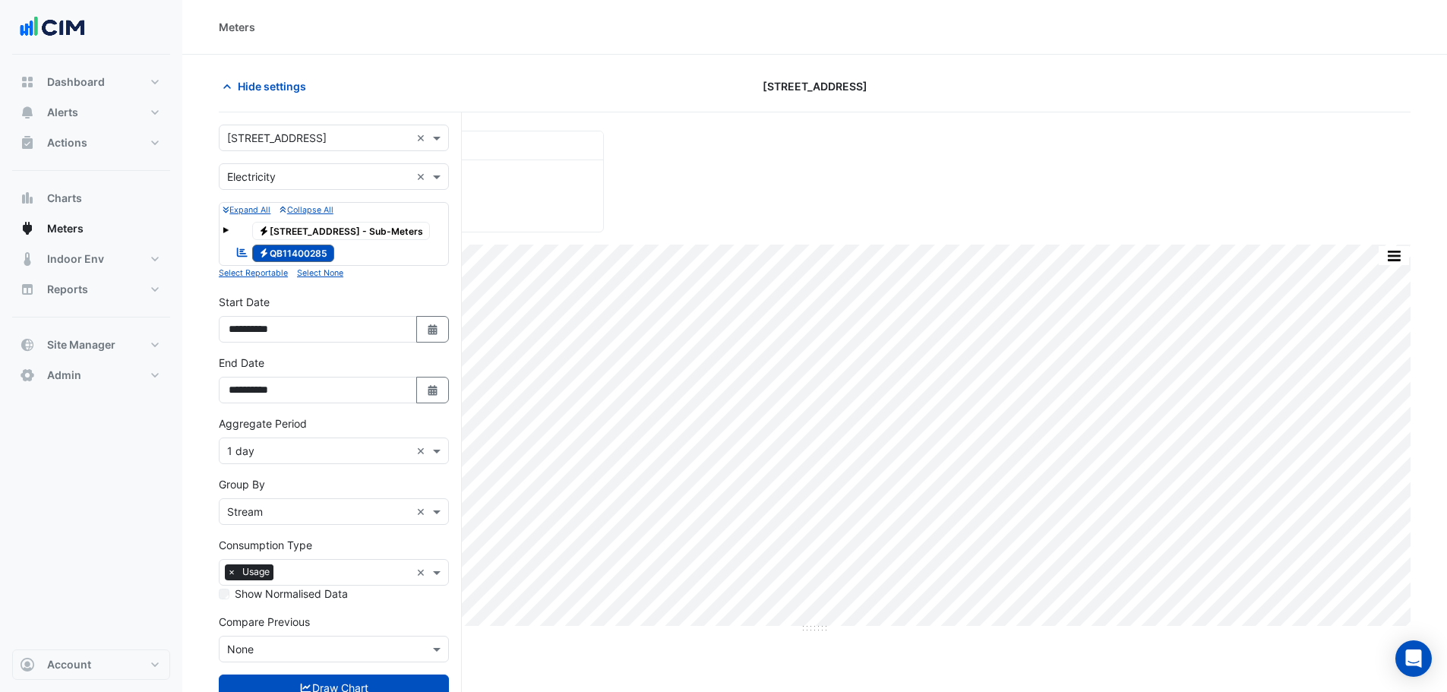
click at [313, 138] on input "text" at bounding box center [318, 139] width 183 height 16
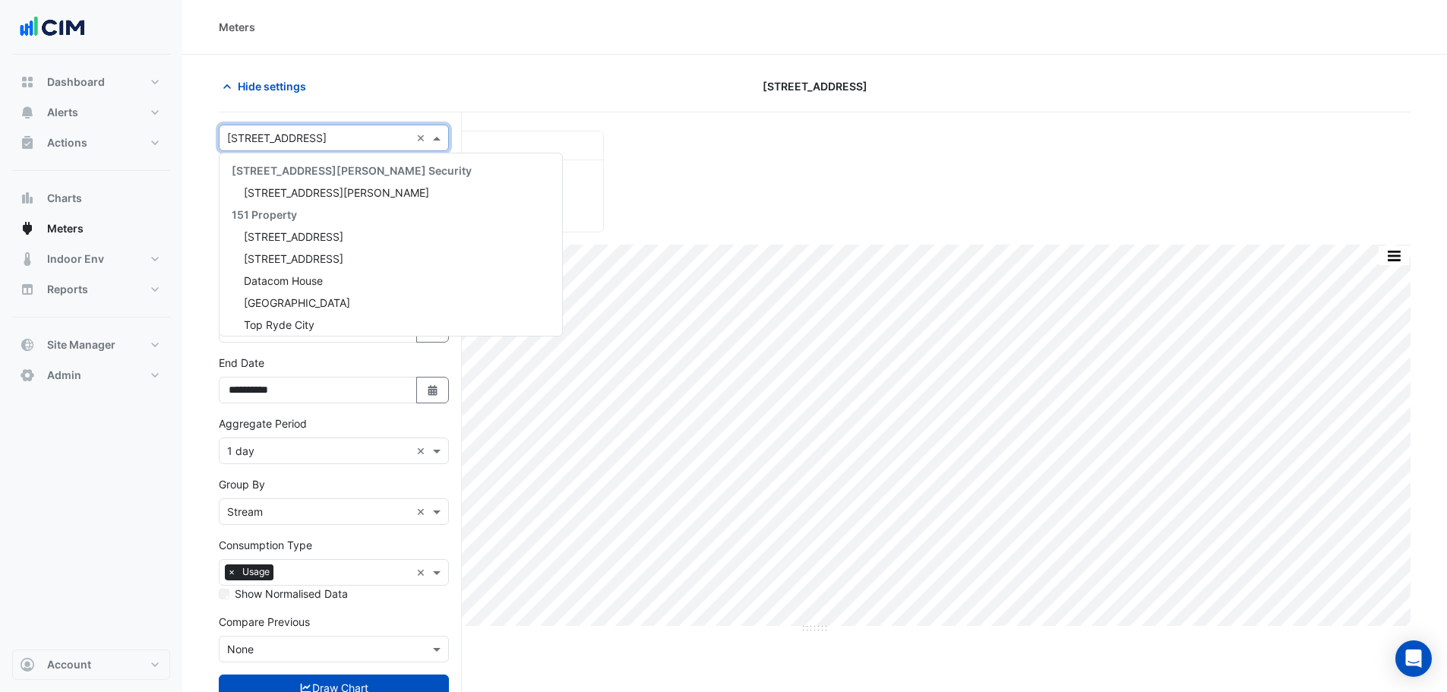
scroll to position [975, 0]
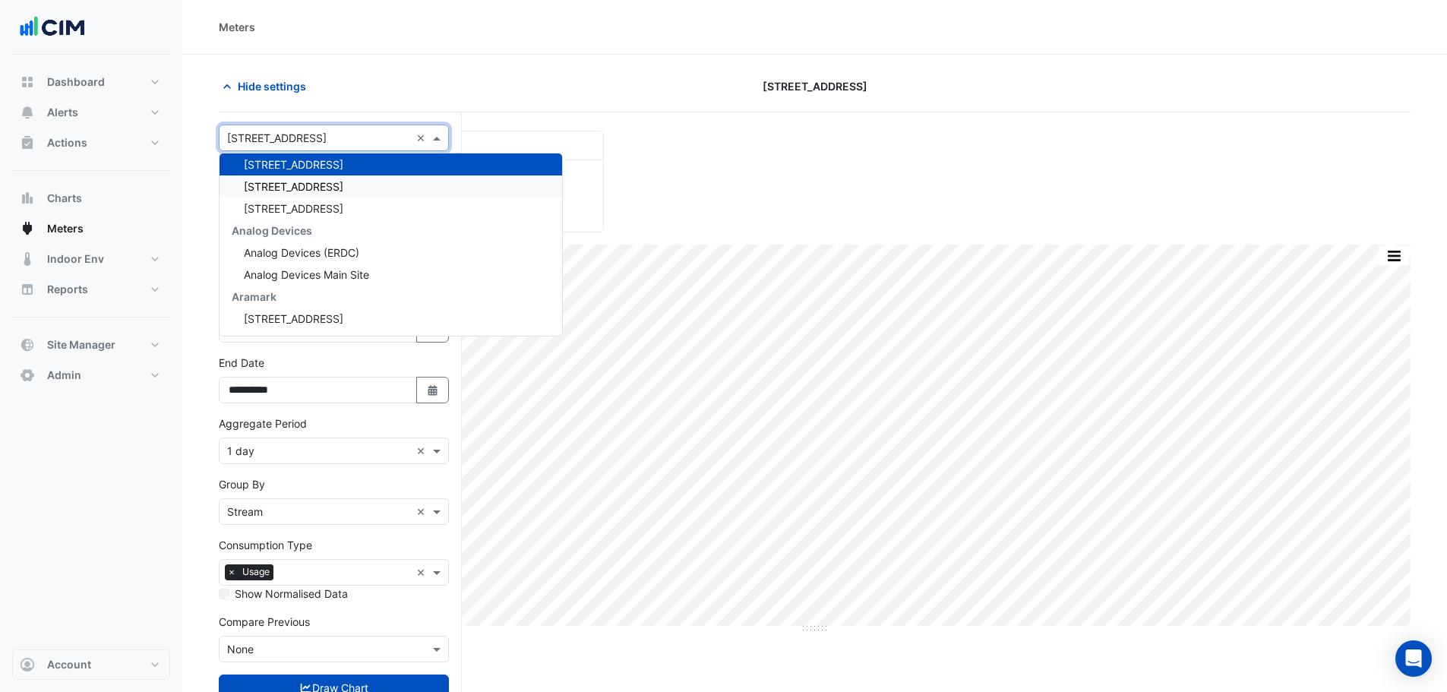
click at [305, 186] on span "340 Adelaide Street" at bounding box center [293, 186] width 99 height 13
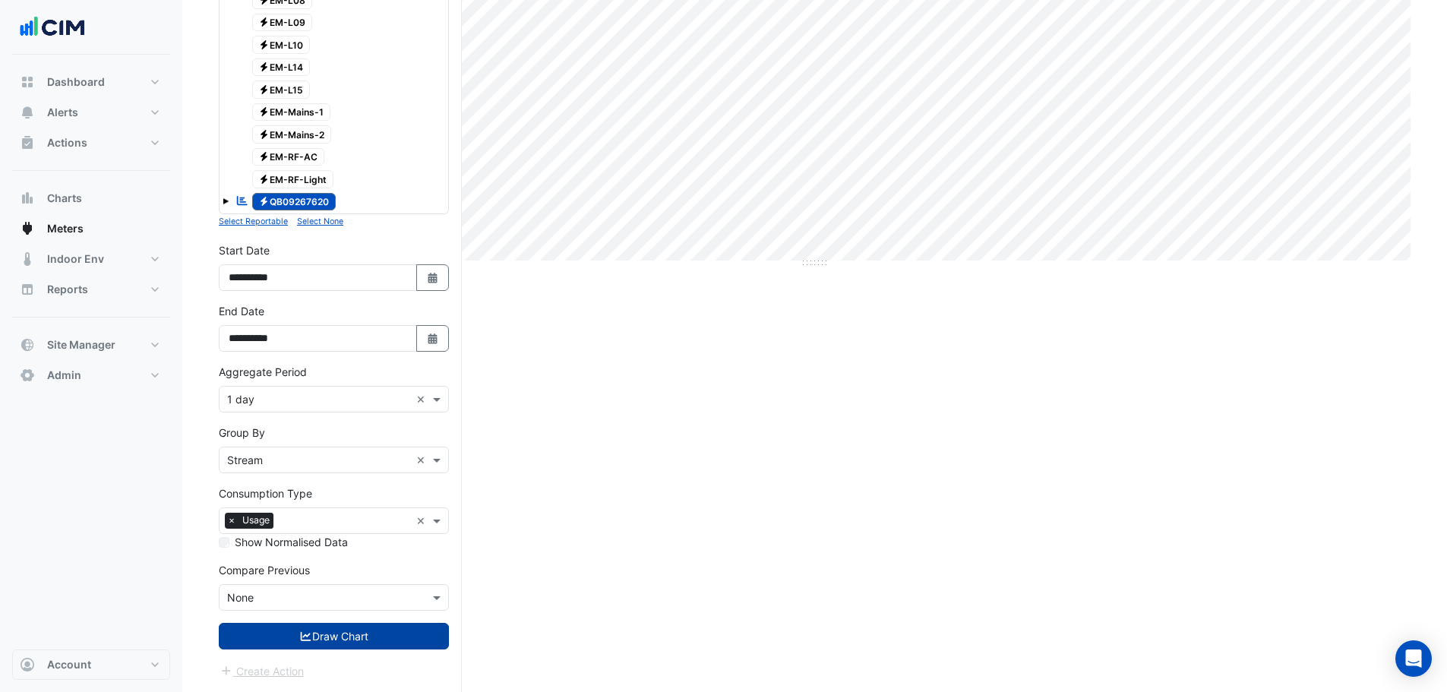
click at [339, 642] on button "Draw Chart" at bounding box center [334, 636] width 230 height 27
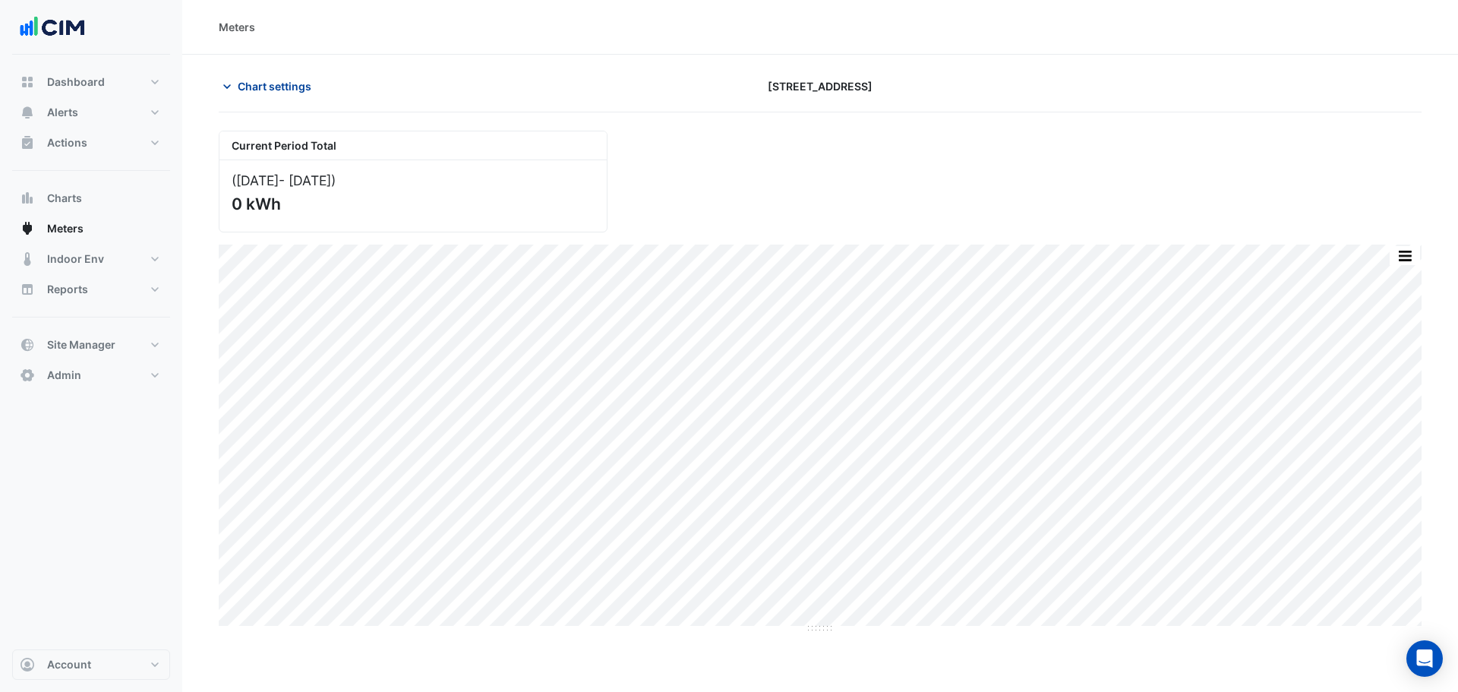
click at [271, 85] on span "Chart settings" at bounding box center [275, 86] width 74 height 16
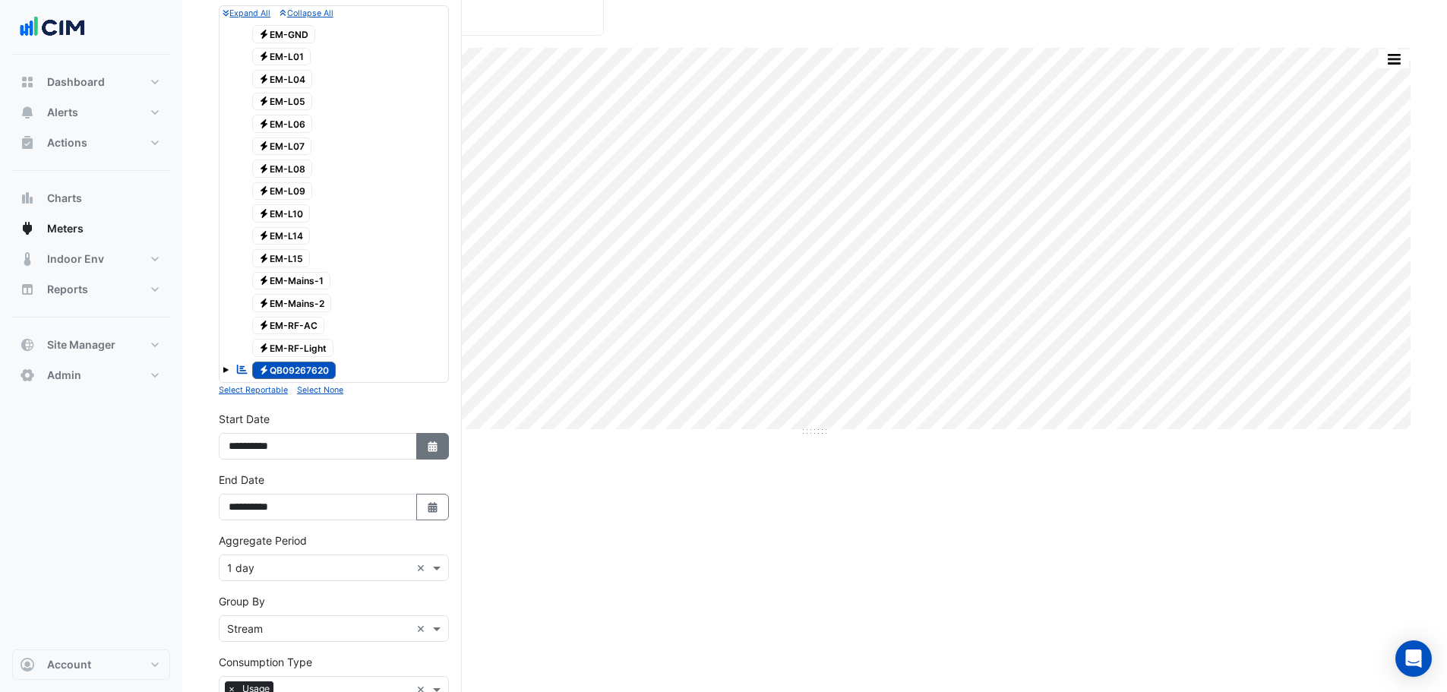
scroll to position [228, 0]
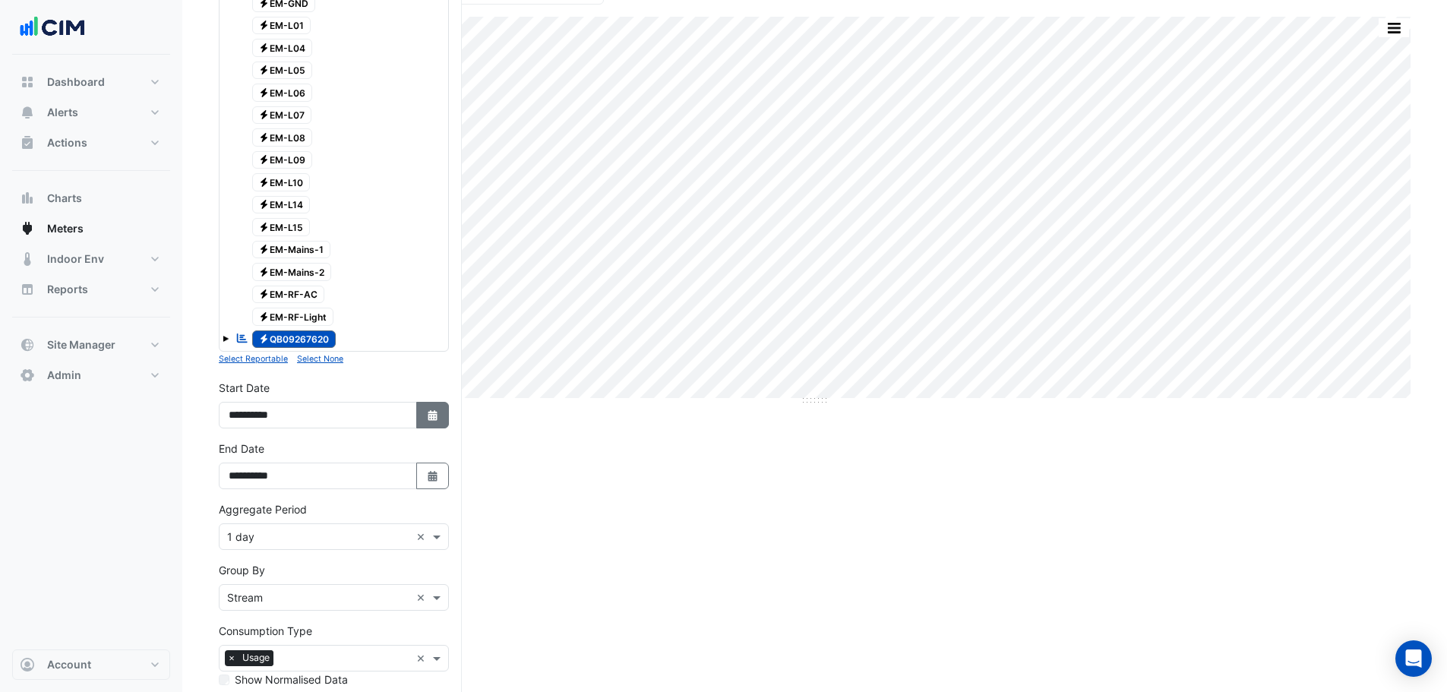
click at [439, 417] on button "Select Date" at bounding box center [432, 415] width 33 height 27
select select "*"
select select "****"
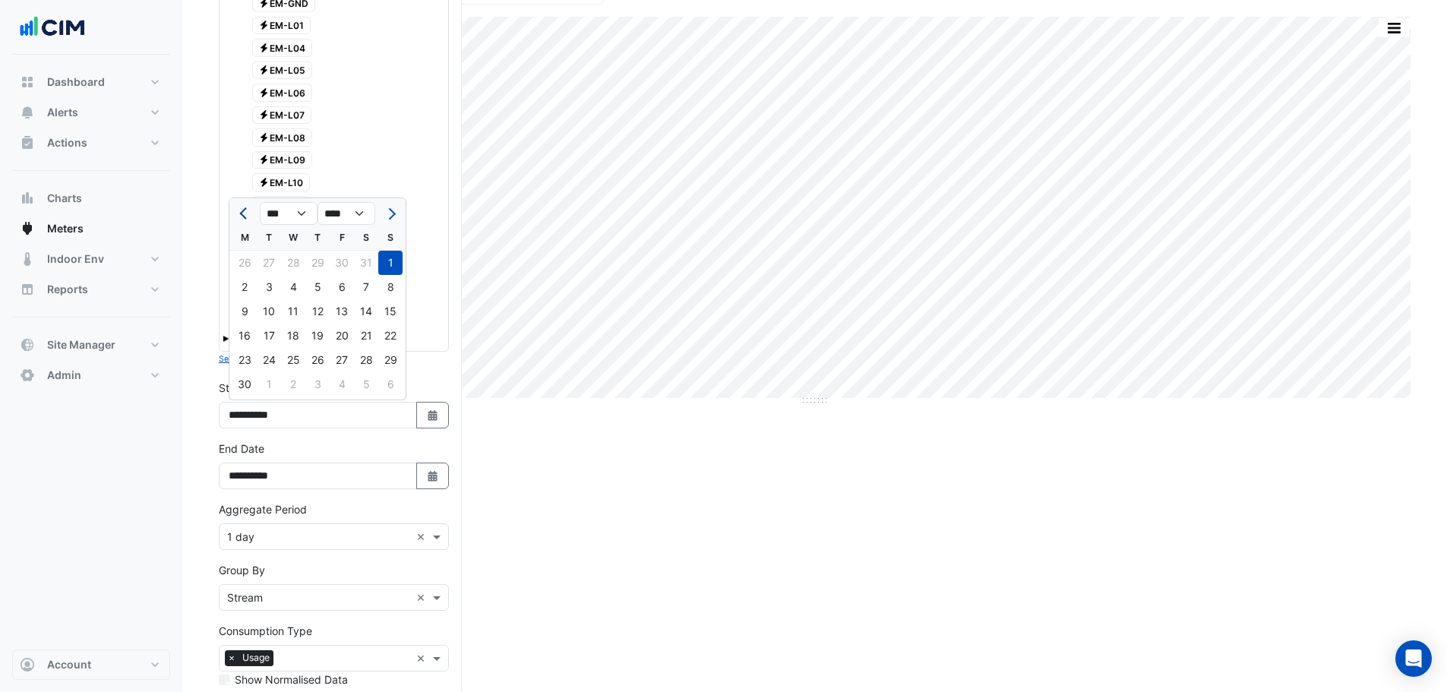
click at [243, 203] on button "Previous month" at bounding box center [244, 213] width 18 height 24
click at [243, 204] on button "Previous month" at bounding box center [244, 213] width 18 height 24
click at [244, 204] on button "Previous month" at bounding box center [244, 213] width 18 height 24
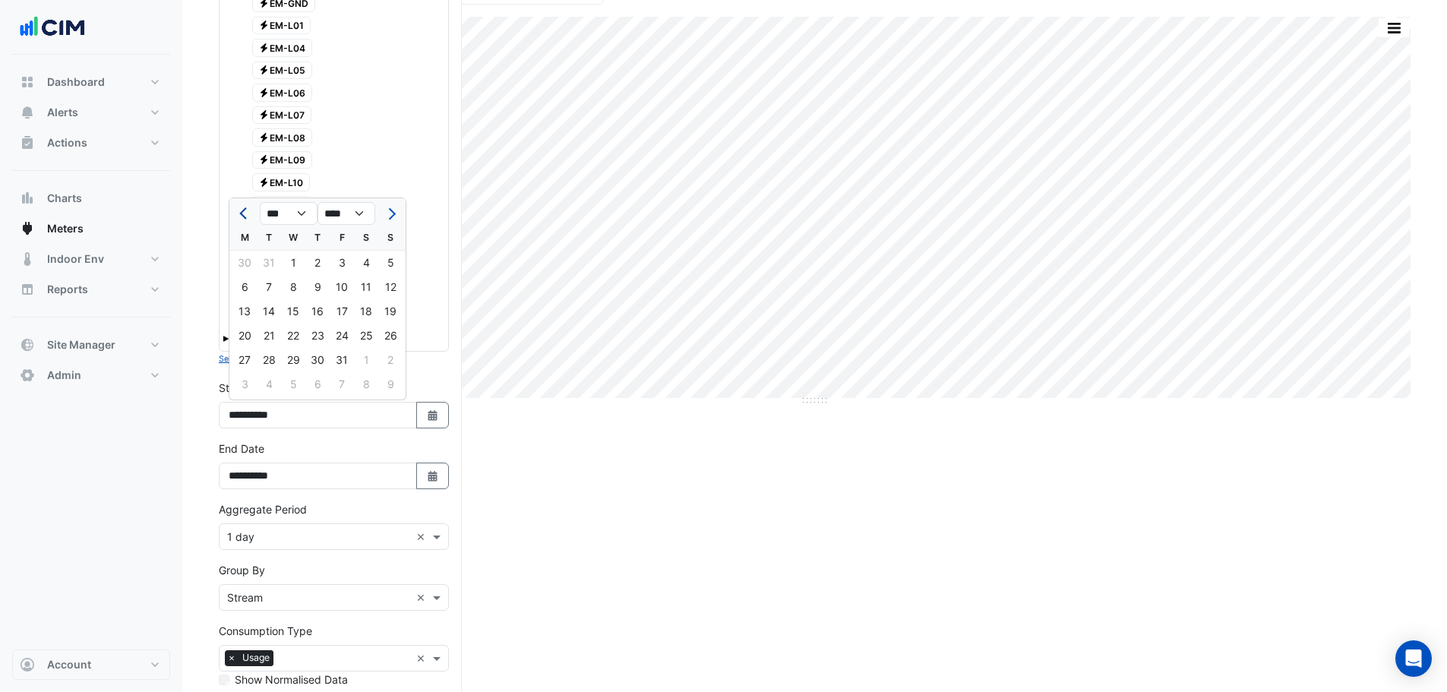
click at [244, 204] on button "Previous month" at bounding box center [244, 213] width 18 height 24
select select "**"
select select "****"
click at [244, 204] on button "Previous month" at bounding box center [244, 213] width 18 height 24
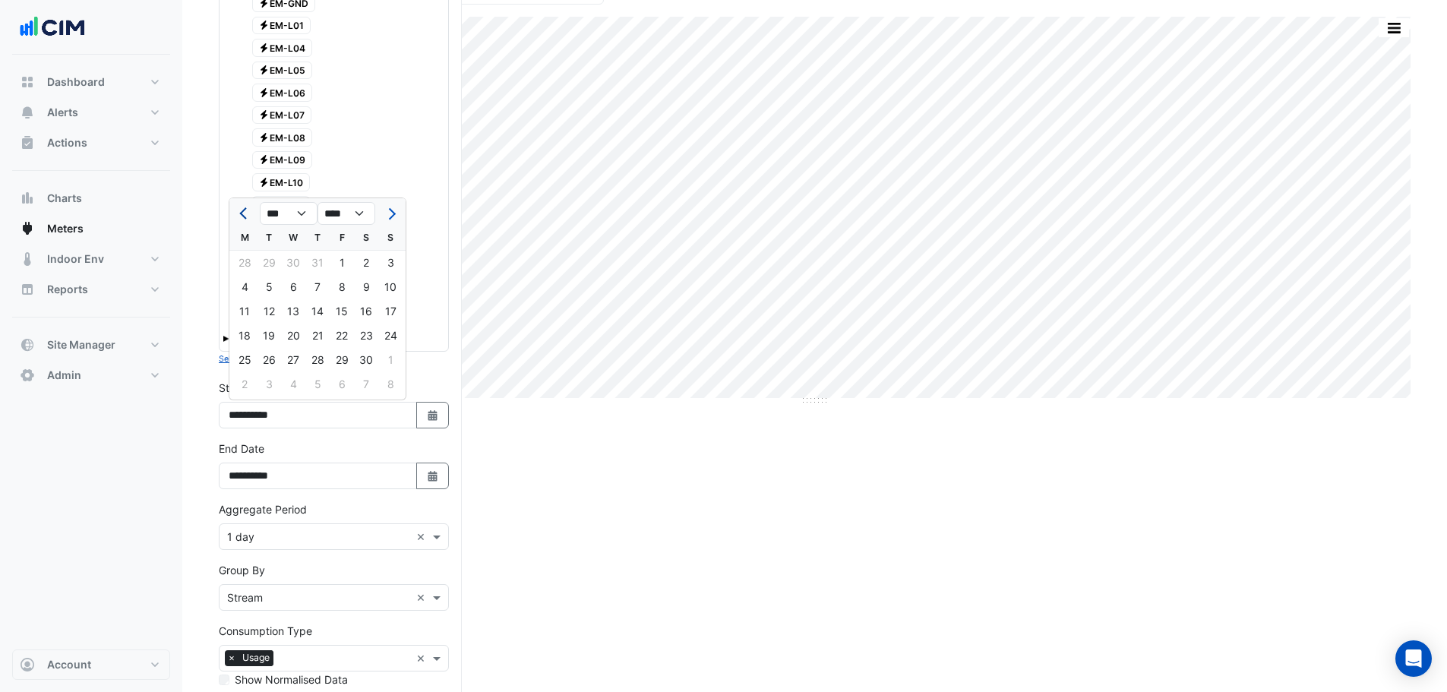
click at [244, 205] on button "Previous month" at bounding box center [244, 213] width 18 height 24
click at [245, 205] on button "Previous month" at bounding box center [244, 213] width 18 height 24
click at [245, 207] on button "Previous month" at bounding box center [244, 213] width 18 height 24
select select "*"
click at [242, 264] on div "1" at bounding box center [244, 263] width 24 height 24
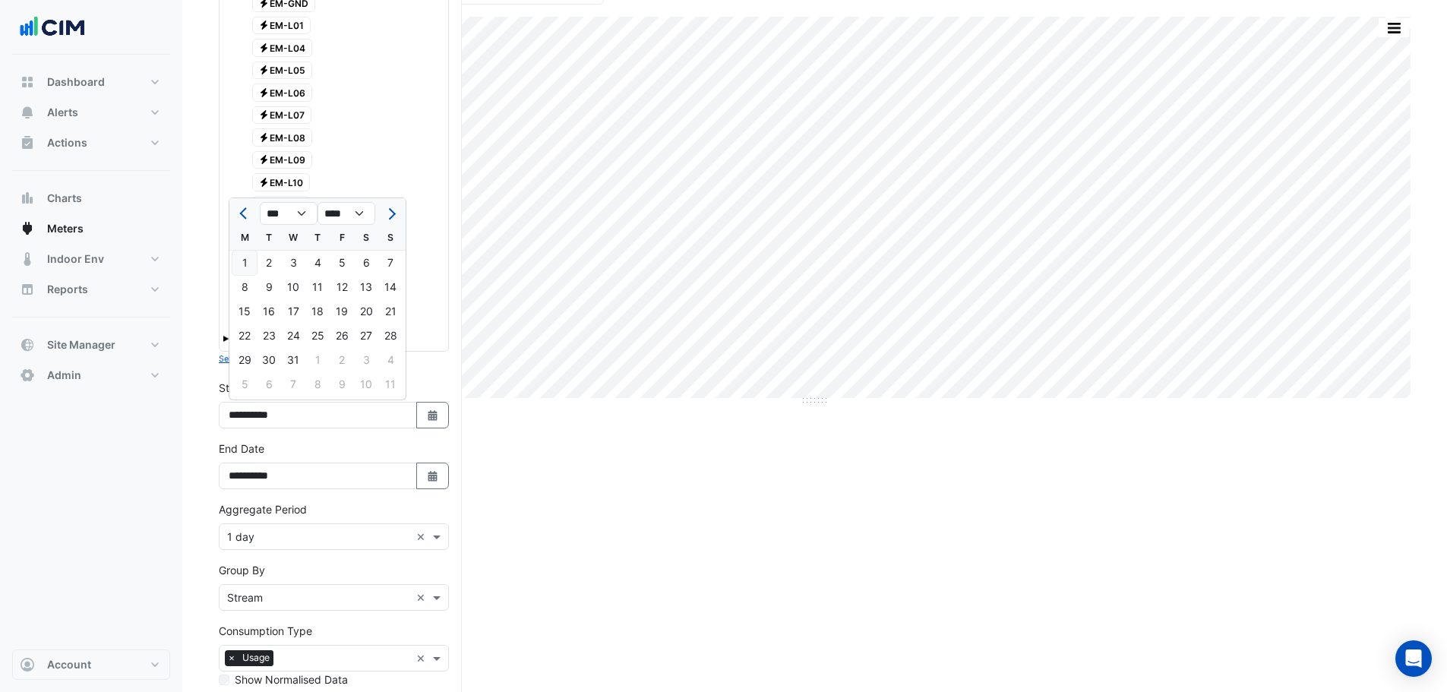
type input "**********"
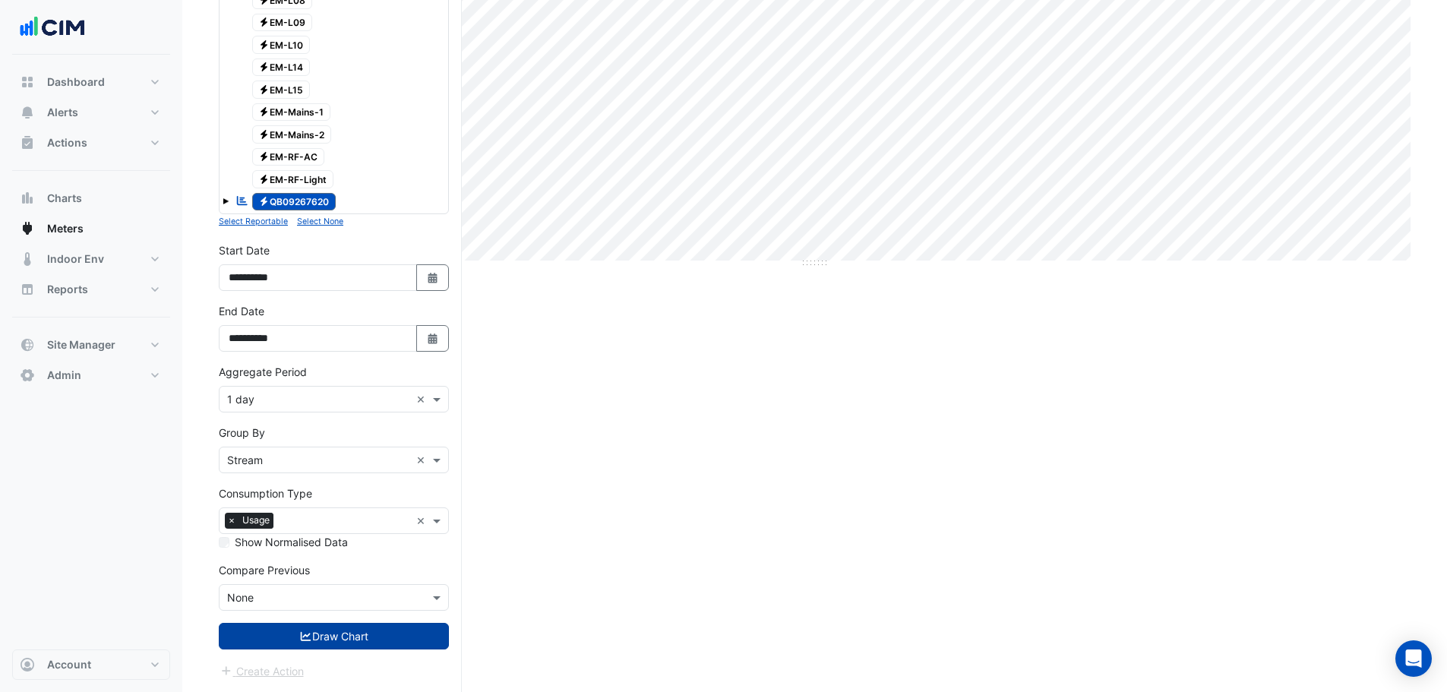
click at [321, 624] on button "Draw Chart" at bounding box center [334, 636] width 230 height 27
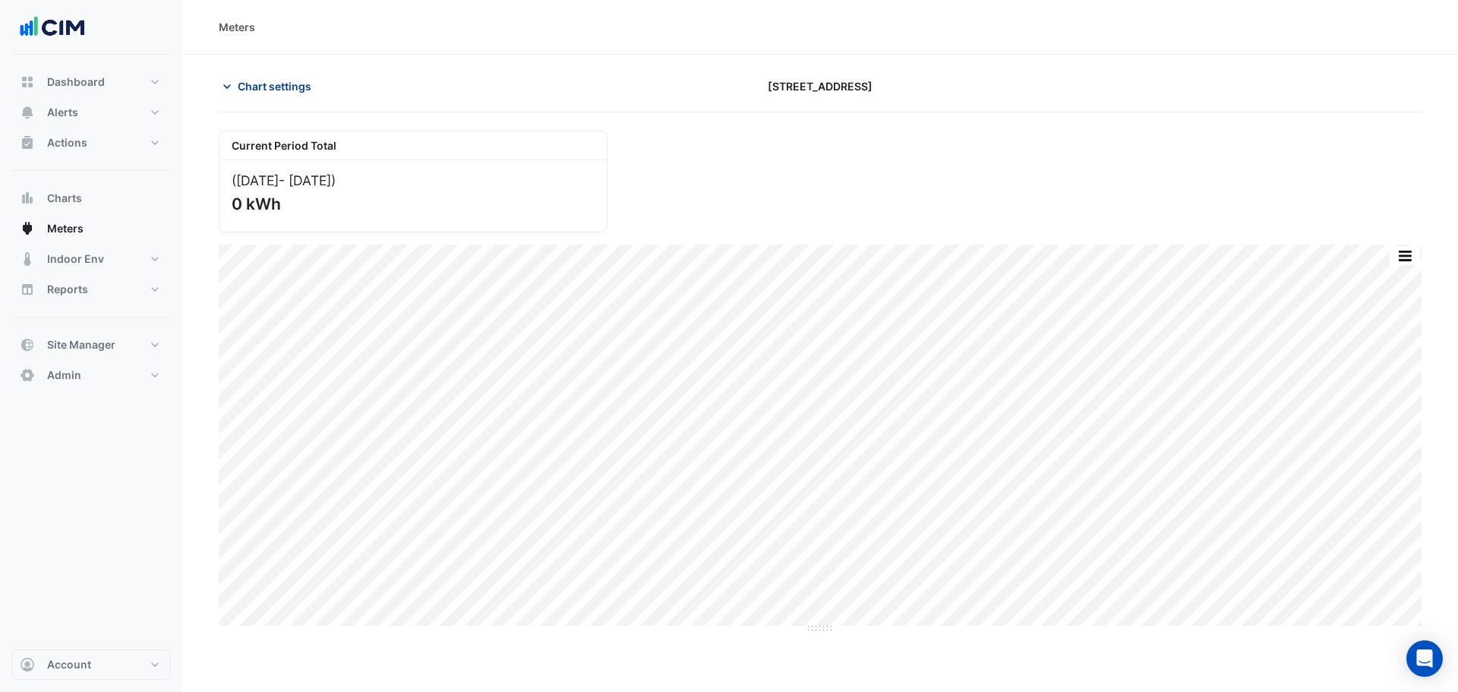
click at [273, 84] on span "Chart settings" at bounding box center [275, 86] width 74 height 16
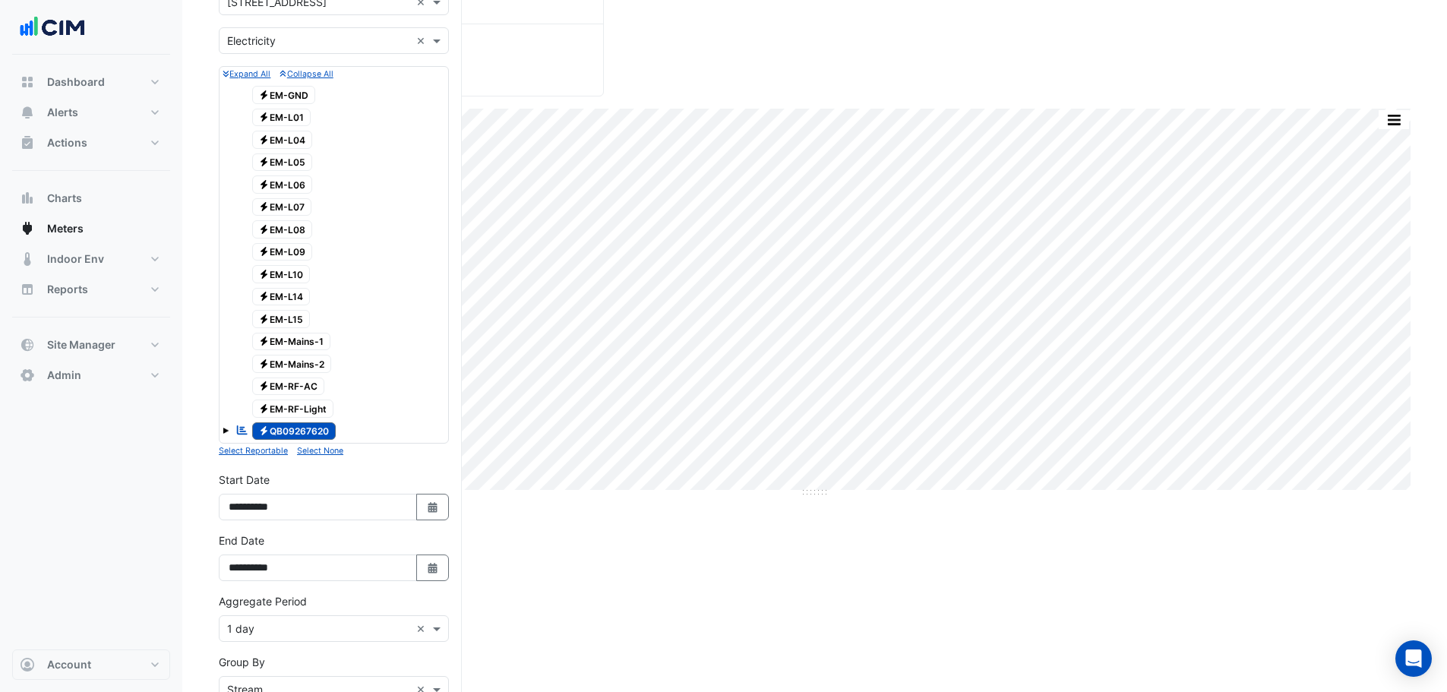
scroll to position [365, 0]
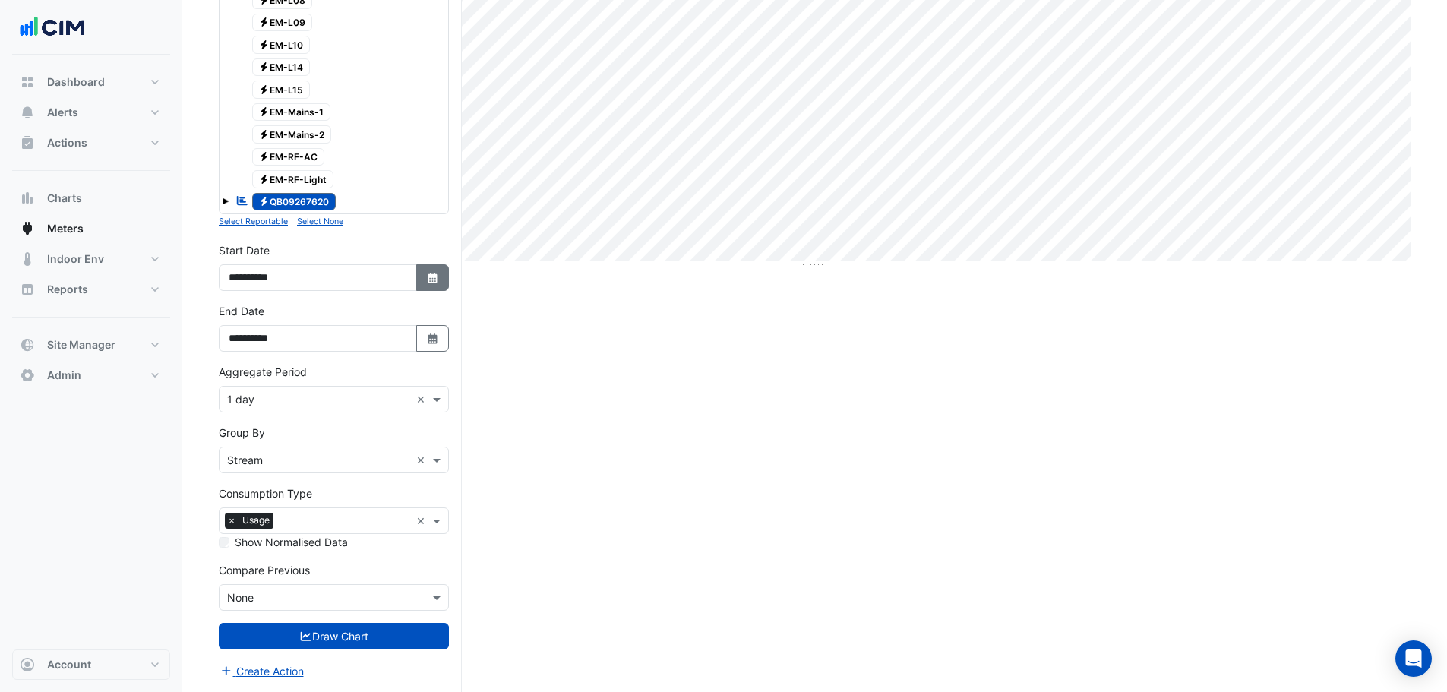
click at [426, 282] on icon "Select Date" at bounding box center [433, 278] width 14 height 11
select select "*"
select select "****"
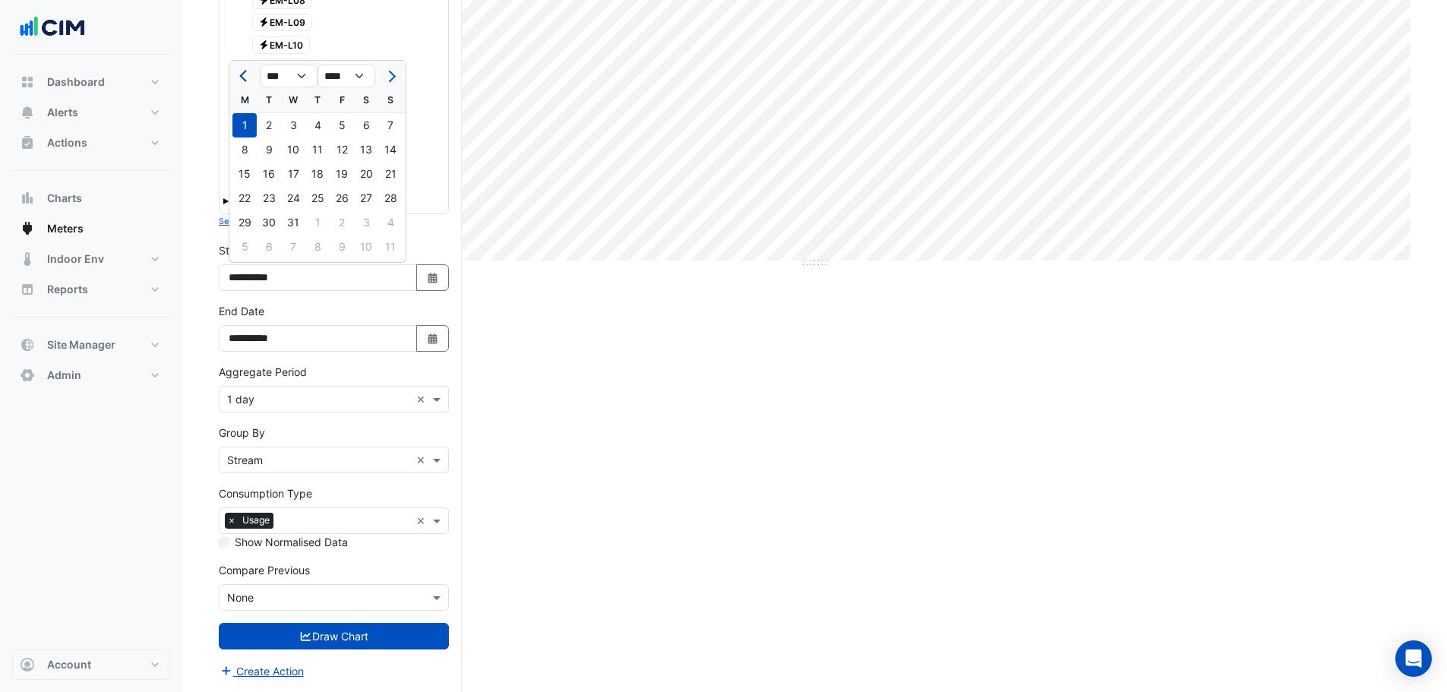
click at [248, 74] on span "Previous month" at bounding box center [244, 76] width 11 height 11
click at [245, 77] on span "Previous month" at bounding box center [244, 76] width 11 height 11
select select "*"
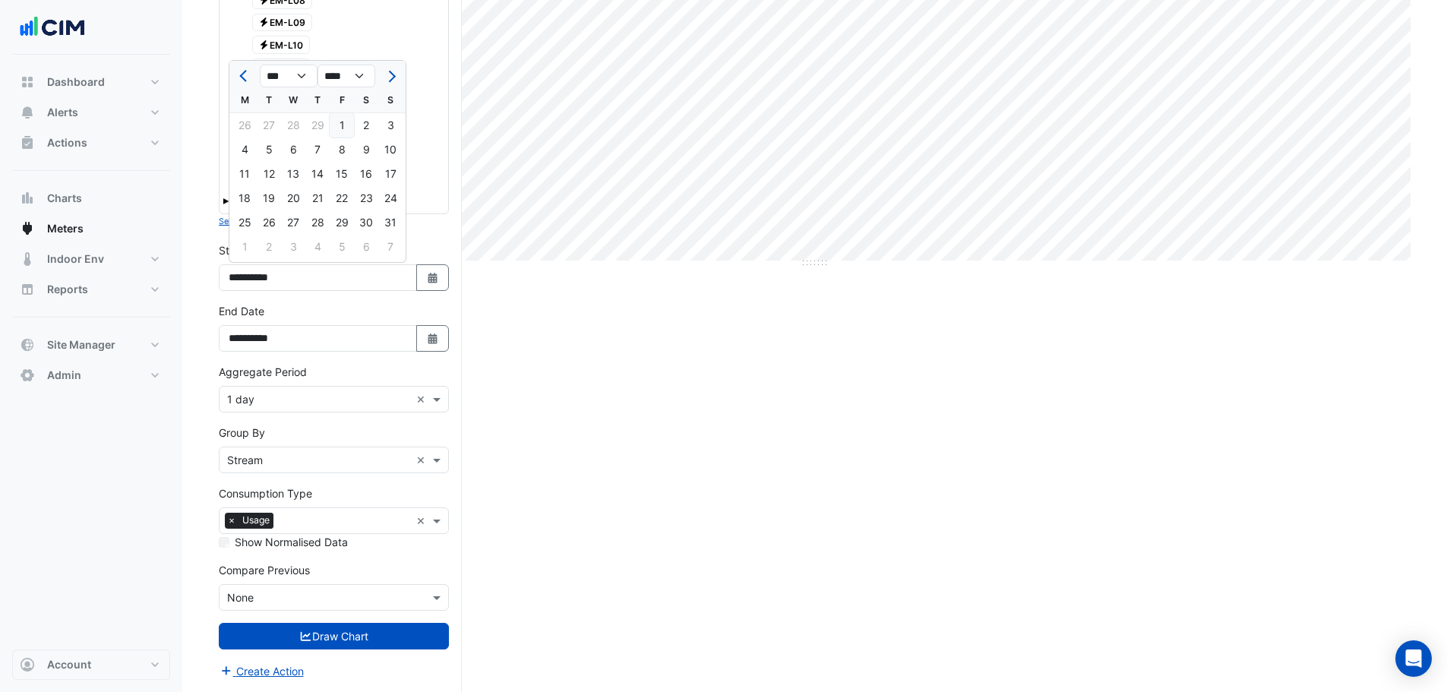
click at [337, 118] on div "1" at bounding box center [342, 125] width 24 height 24
type input "**********"
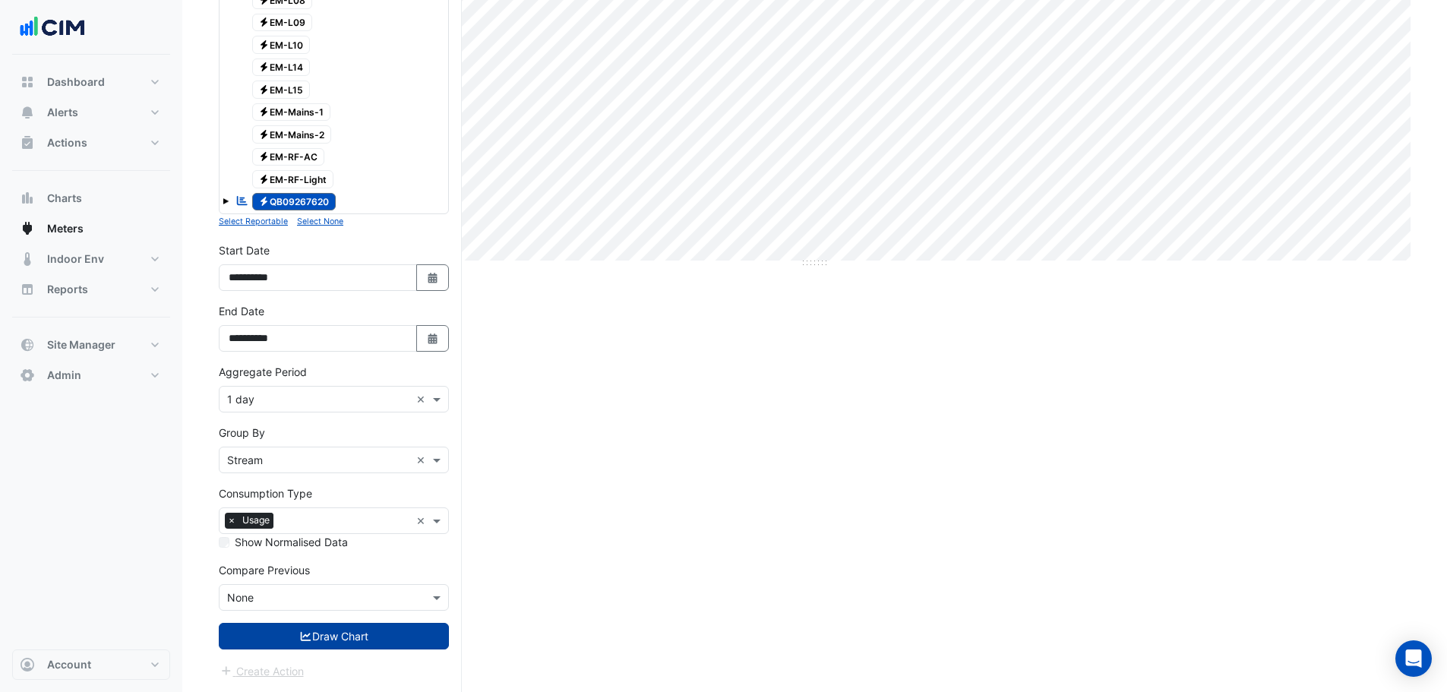
click at [390, 634] on button "Draw Chart" at bounding box center [334, 636] width 230 height 27
